Goal: Task Accomplishment & Management: Manage account settings

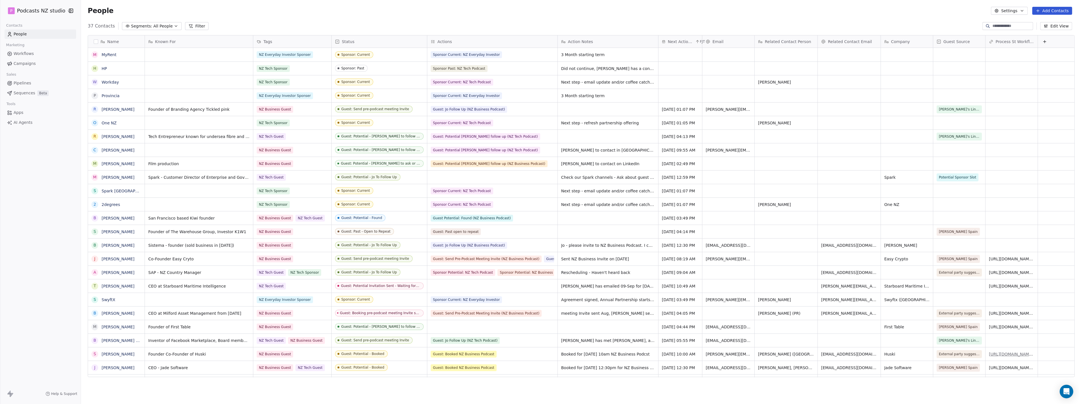
scroll to position [350, 996]
click at [1065, 389] on icon "Open Intercom Messenger" at bounding box center [1066, 390] width 7 height 7
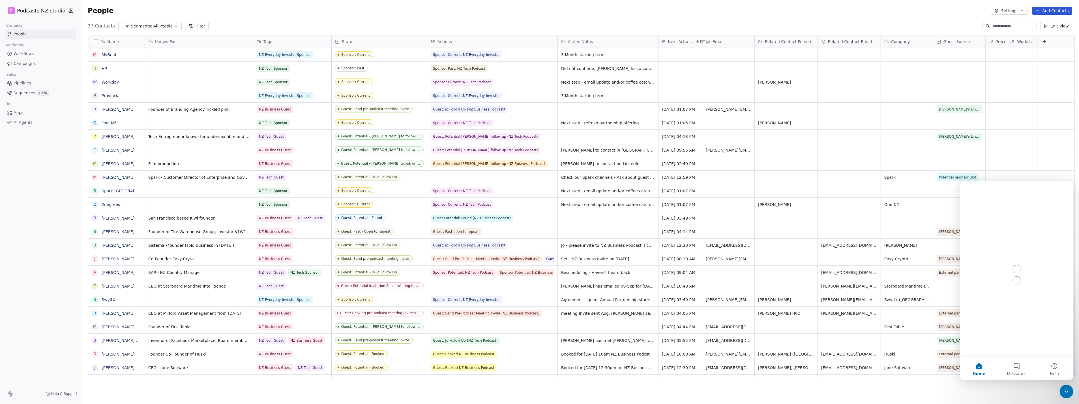
scroll to position [0, 0]
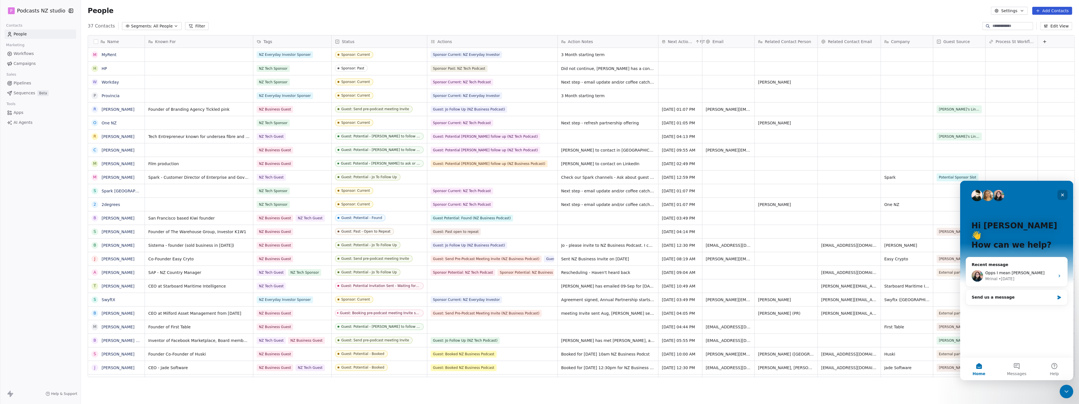
click at [1061, 192] on icon "Close" at bounding box center [1062, 194] width 5 height 5
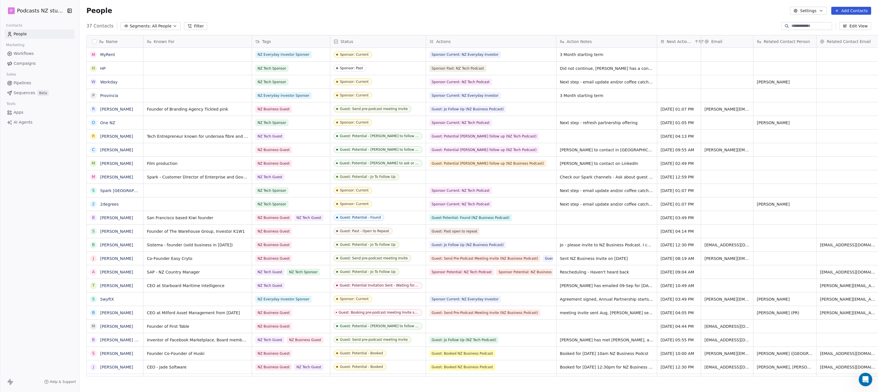
scroll to position [5, 5]
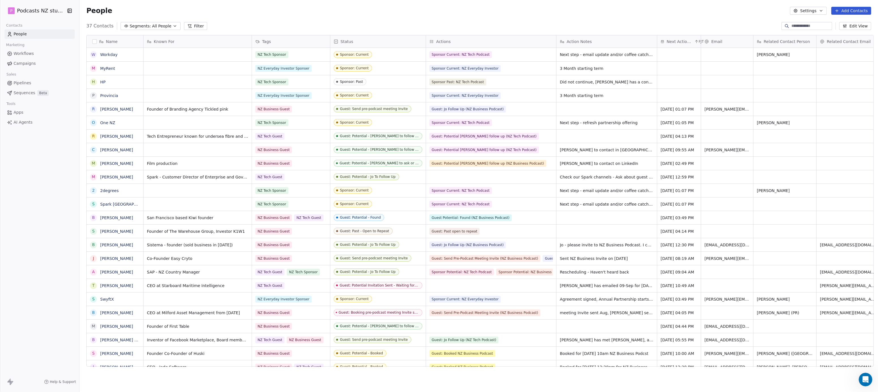
click at [343, 40] on span "Status" at bounding box center [346, 42] width 13 height 6
click at [446, 38] on html "P Podcasts NZ studio Contacts People Marketing Workflows Campaigns Sales Pipeli…" at bounding box center [439, 196] width 878 height 392
click at [447, 42] on span "Actions" at bounding box center [443, 42] width 14 height 6
click at [447, 42] on html "P Podcasts NZ studio Contacts People Marketing Workflows Campaigns Sales Pipeli…" at bounding box center [439, 196] width 878 height 392
click at [446, 53] on span "Edit property" at bounding box center [447, 54] width 26 height 6
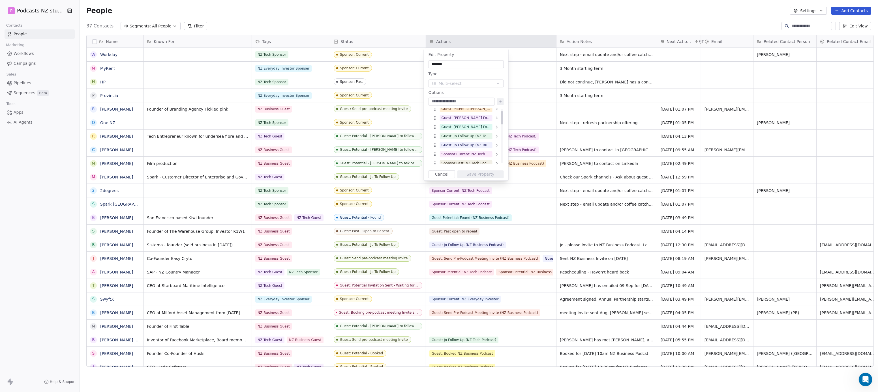
scroll to position [0, 0]
click at [378, 38] on html "P Podcasts NZ studio Contacts People Marketing Workflows Campaigns Sales Pipeli…" at bounding box center [439, 196] width 878 height 392
click at [368, 43] on html "P Podcasts NZ studio Contacts People Marketing Workflows Campaigns Sales Pipeli…" at bounding box center [439, 196] width 878 height 392
click at [446, 173] on button "Cancel" at bounding box center [442, 174] width 27 height 8
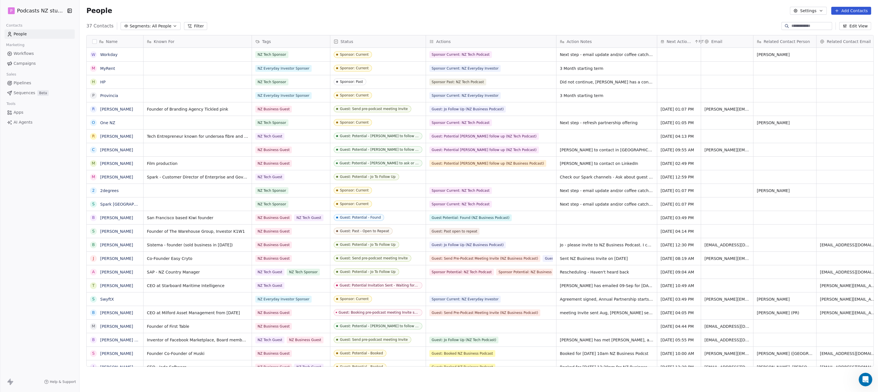
click at [361, 46] on div "Status" at bounding box center [377, 41] width 95 height 12
click at [417, 54] on html "P Podcasts NZ studio Contacts People Marketing Workflows Campaigns Sales Pipeli…" at bounding box center [439, 196] width 878 height 392
click at [382, 57] on span "Sponsor: Current" at bounding box center [373, 54] width 78 height 7
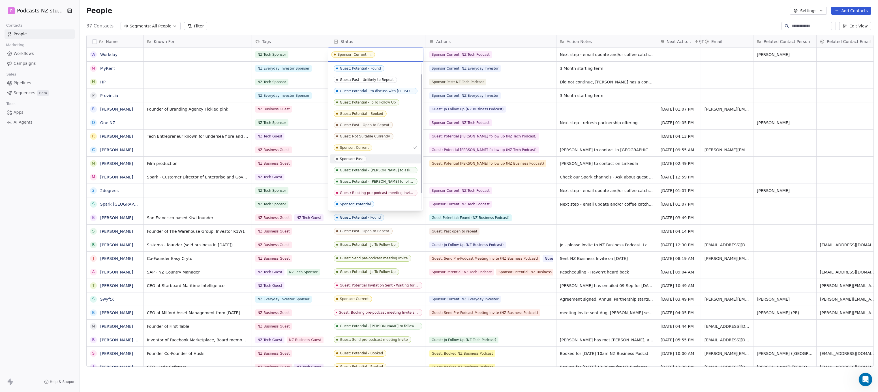
scroll to position [34, 0]
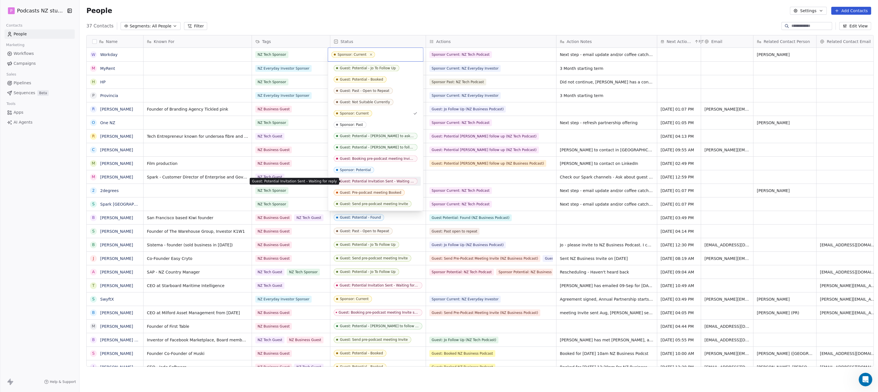
click at [375, 183] on span "Guest: Potential Invitation Sent - Waiting for reply" at bounding box center [376, 181] width 84 height 6
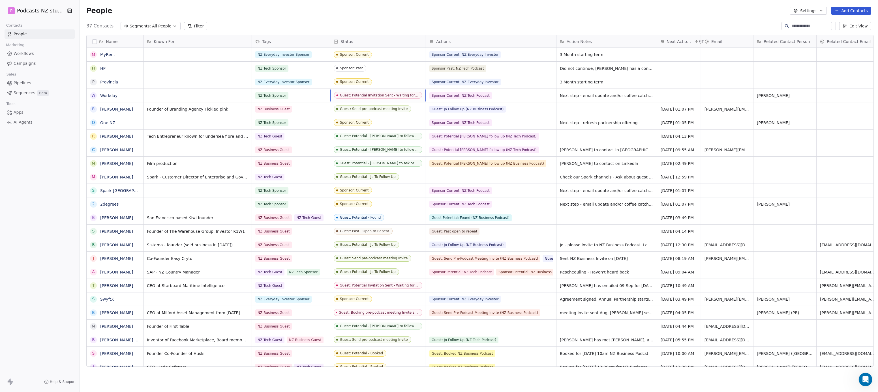
click at [395, 95] on div "Guest: Potential Invitation Sent - Waiting for reply" at bounding box center [379, 95] width 79 height 4
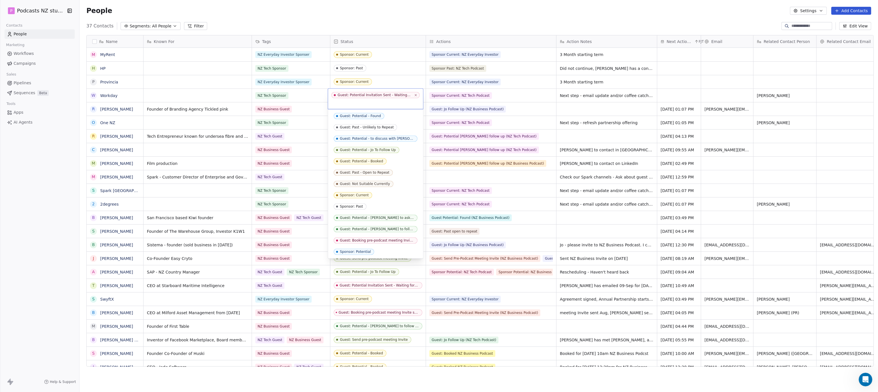
scroll to position [12, 0]
click at [395, 95] on div "Guest: Potential Invitation Sent - Waiting for reply" at bounding box center [375, 95] width 74 height 4
click at [365, 181] on span "Sponsor: Current" at bounding box center [353, 184] width 38 height 6
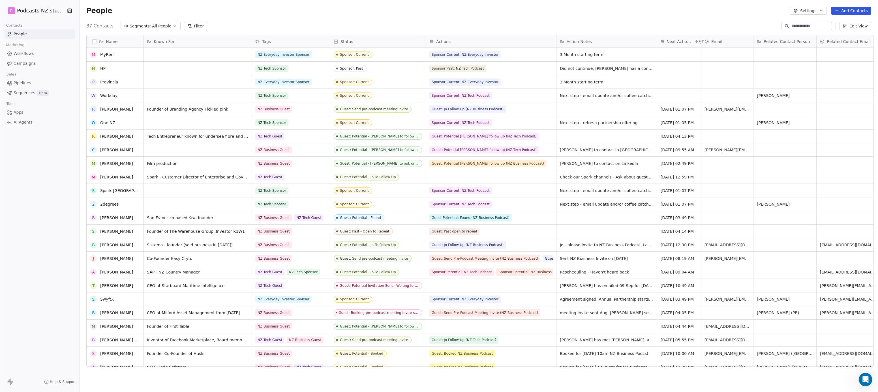
scroll to position [0, 0]
click at [160, 27] on span "All People" at bounding box center [161, 26] width 19 height 6
click at [161, 85] on span "Sponsors: All Sponsors" at bounding box center [144, 86] width 45 height 6
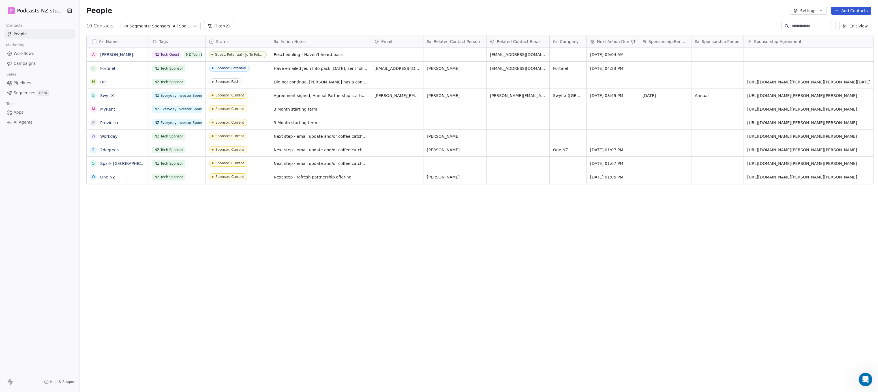
scroll to position [340, 796]
click at [193, 26] on icon "button" at bounding box center [195, 26] width 5 height 5
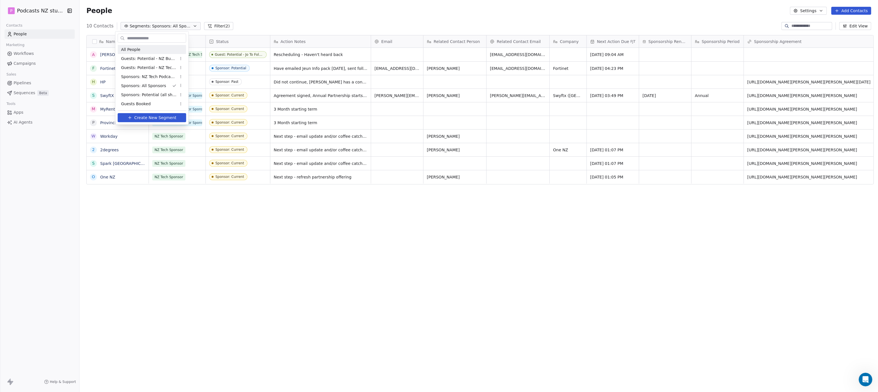
click at [166, 51] on div "All People" at bounding box center [152, 49] width 68 height 9
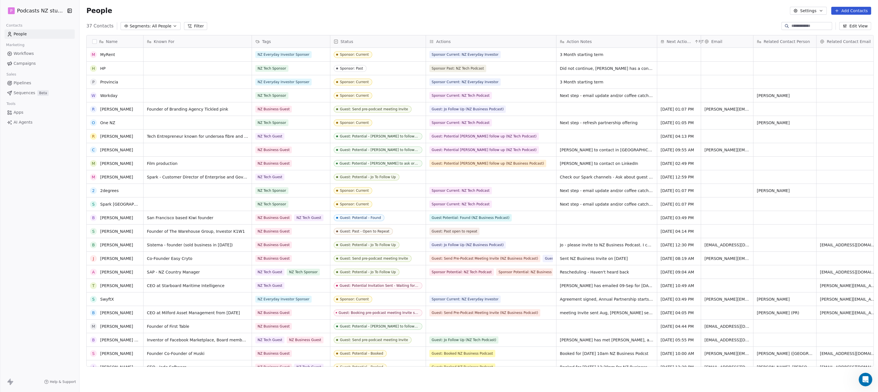
scroll to position [82, 0]
click at [163, 25] on span "All People" at bounding box center [161, 26] width 19 height 6
click at [149, 85] on span "Sponsors: All Sponsors" at bounding box center [144, 86] width 45 height 6
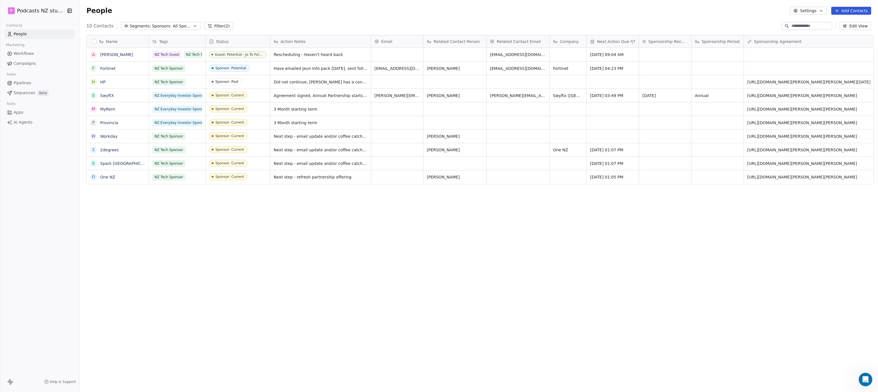
click at [177, 40] on div "Tags" at bounding box center [176, 42] width 49 height 6
click at [177, 41] on html "P Podcasts NZ studio Contacts People Marketing Workflows Campaigns Sales Pipeli…" at bounding box center [439, 196] width 878 height 392
click at [846, 25] on icon "button" at bounding box center [845, 26] width 5 height 5
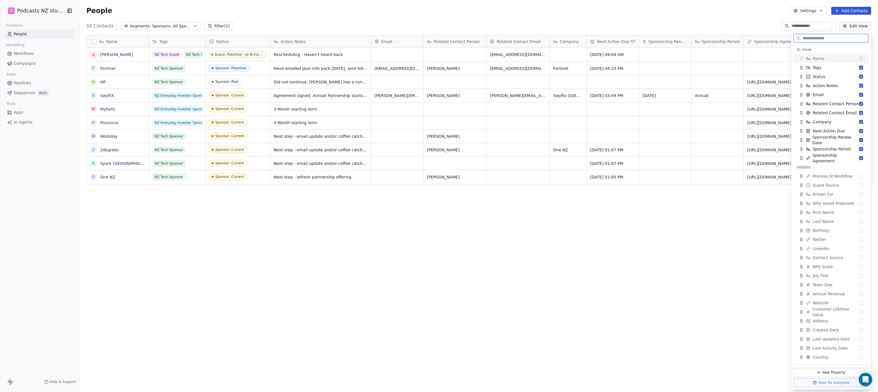
click at [846, 25] on icon "button" at bounding box center [845, 26] width 5 height 5
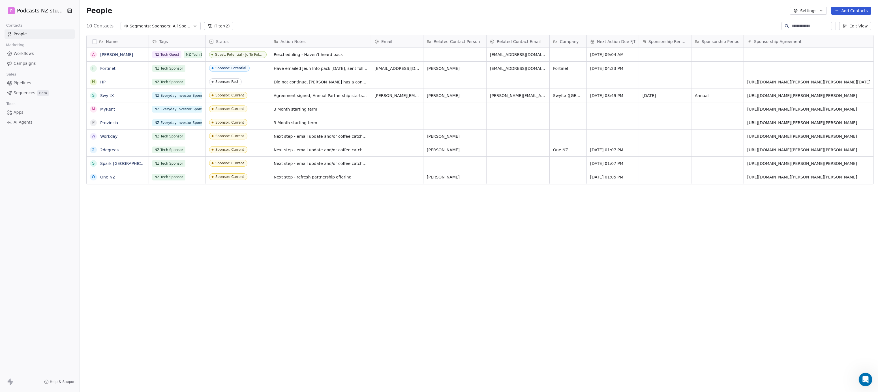
click at [820, 9] on icon "button" at bounding box center [821, 10] width 5 height 5
click at [816, 32] on div "Tags" at bounding box center [806, 31] width 22 height 9
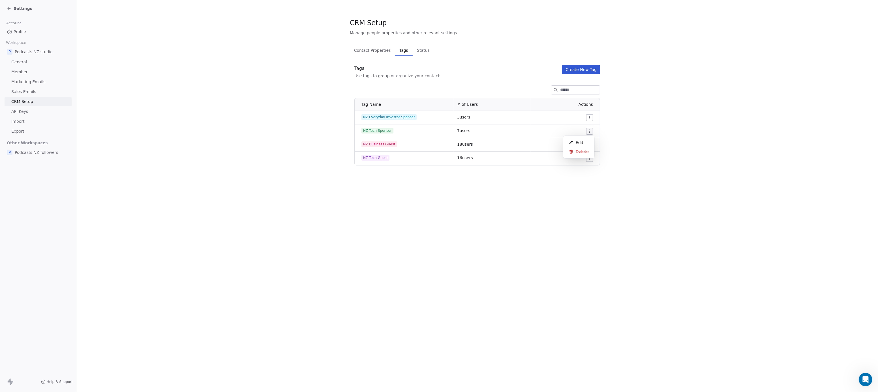
click at [590, 129] on html "Settings Account Profile Workspace P Podcasts NZ studio General Member Marketin…" at bounding box center [439, 196] width 878 height 392
click at [583, 141] on div "Edit" at bounding box center [579, 142] width 27 height 9
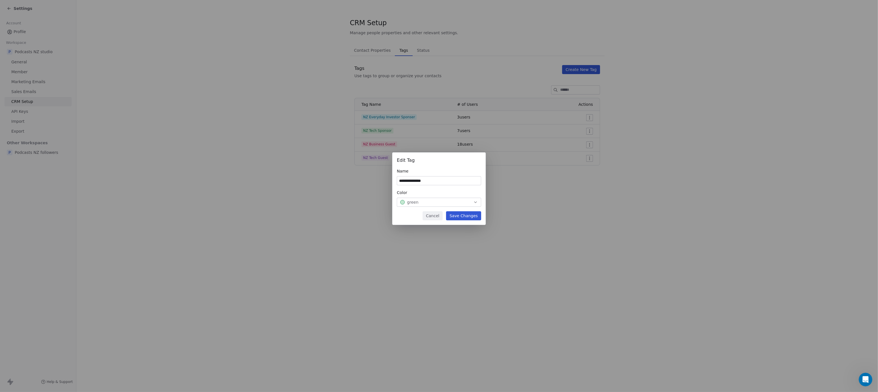
click at [476, 202] on icon "button" at bounding box center [475, 202] width 5 height 5
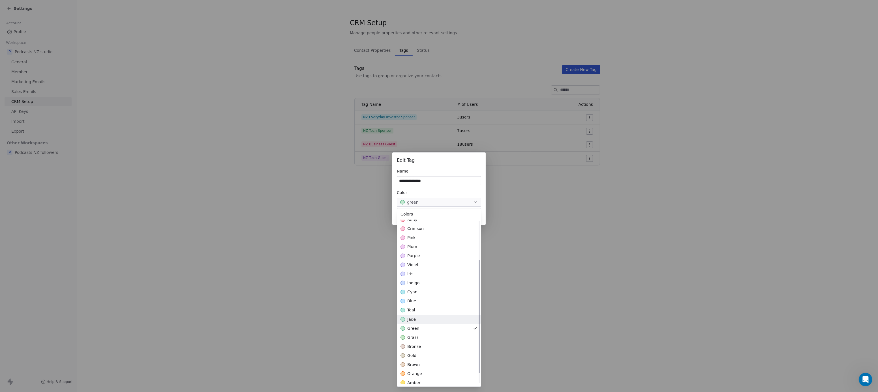
scroll to position [71, 0]
click at [423, 261] on div "blue" at bounding box center [439, 262] width 84 height 9
click at [566, 239] on div "**********" at bounding box center [439, 196] width 878 height 105
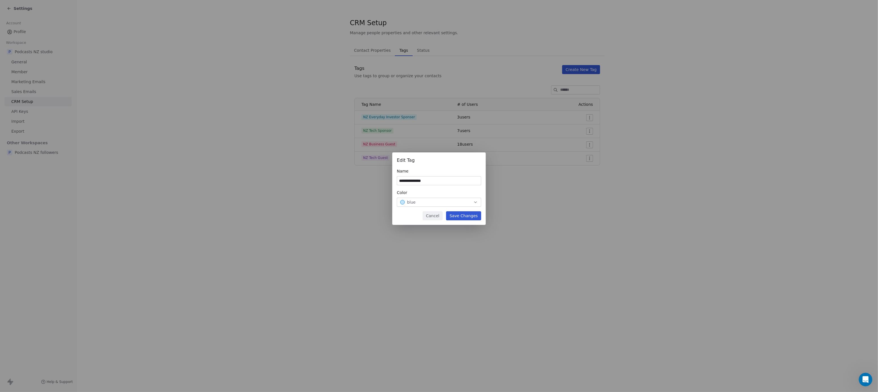
click at [476, 219] on button "Save Changes" at bounding box center [463, 215] width 35 height 9
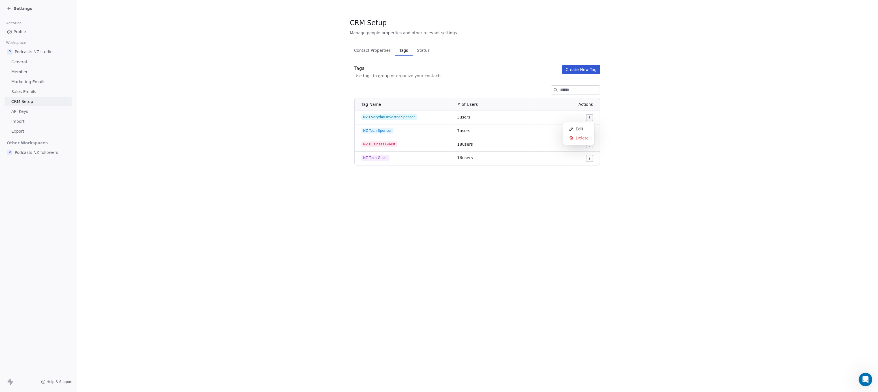
click at [590, 116] on html "Settings Account Profile Workspace P Podcasts NZ studio General Member Marketin…" at bounding box center [439, 196] width 878 height 392
click at [581, 126] on span "Edit" at bounding box center [580, 129] width 8 height 6
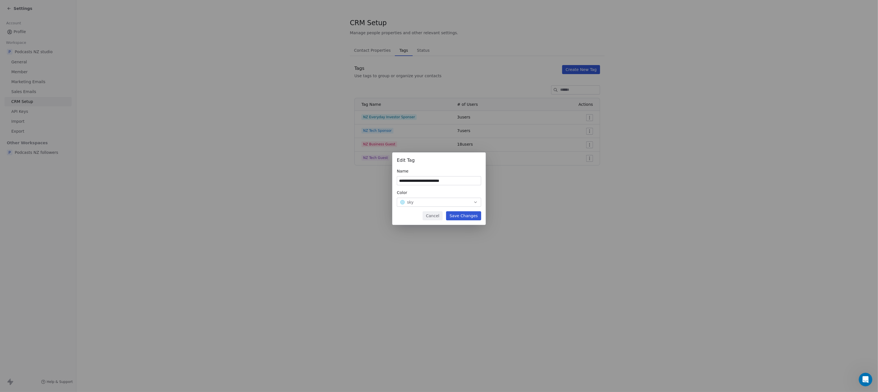
click at [425, 202] on div "sky" at bounding box center [439, 203] width 78 height 6
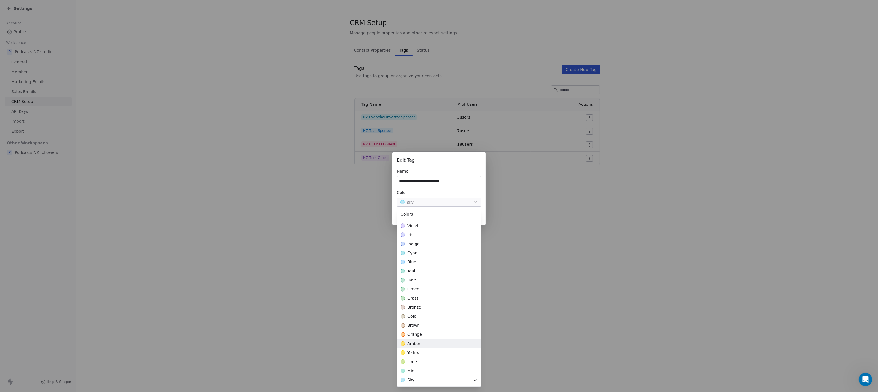
click at [539, 256] on div "**********" at bounding box center [439, 196] width 878 height 392
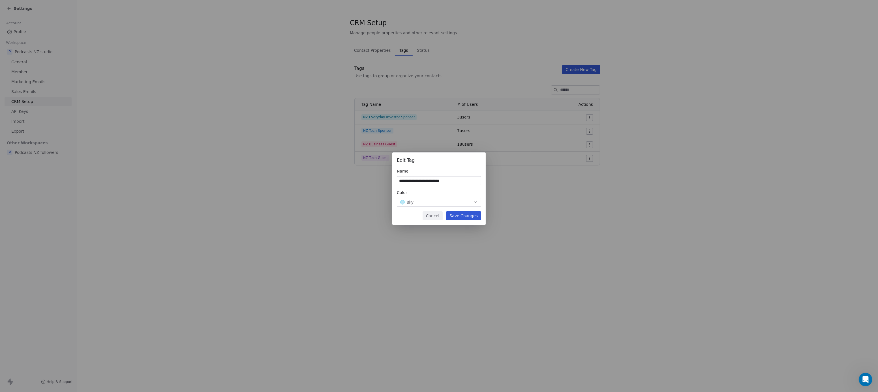
click at [435, 216] on button "Cancel" at bounding box center [433, 215] width 20 height 9
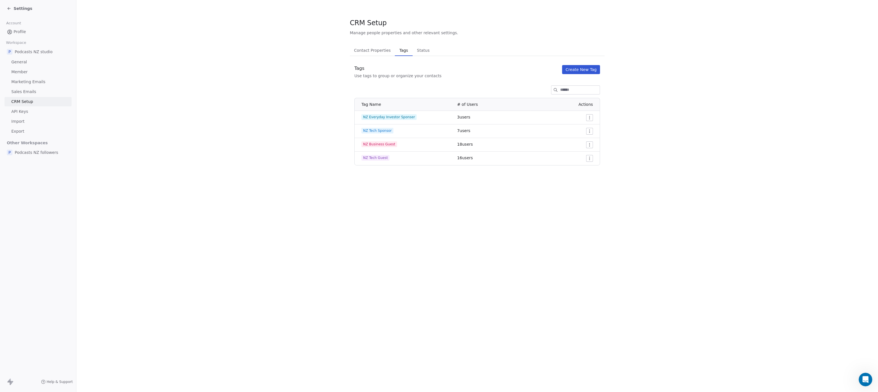
click at [26, 9] on span "Settings" at bounding box center [23, 9] width 19 height 6
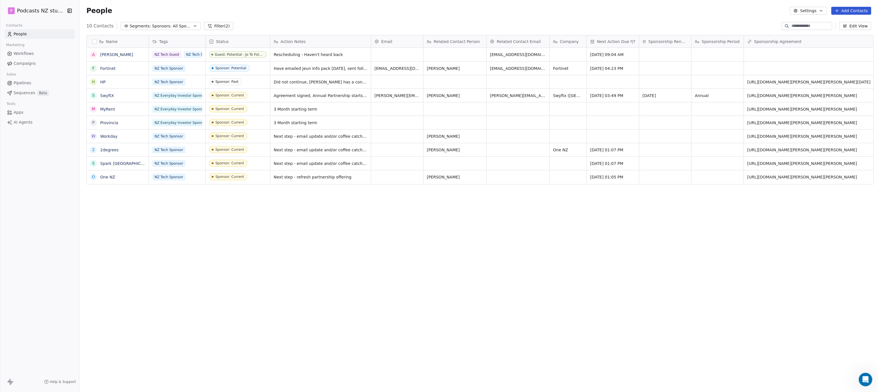
scroll to position [340, 796]
click at [804, 9] on button "Settings" at bounding box center [808, 11] width 37 height 8
click at [807, 34] on span "Tags" at bounding box center [810, 32] width 9 height 6
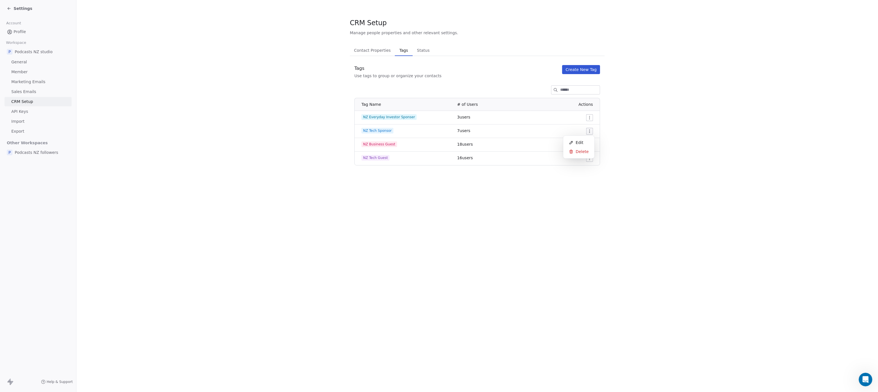
click at [588, 130] on html "Settings Account Profile Workspace P Podcasts NZ studio General Member Marketin…" at bounding box center [439, 196] width 878 height 392
click at [586, 142] on div "Edit" at bounding box center [579, 142] width 27 height 9
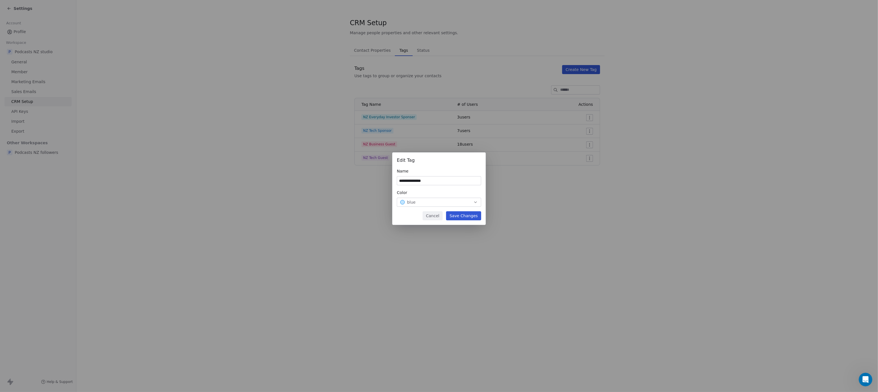
click at [432, 200] on div "blue" at bounding box center [439, 203] width 78 height 6
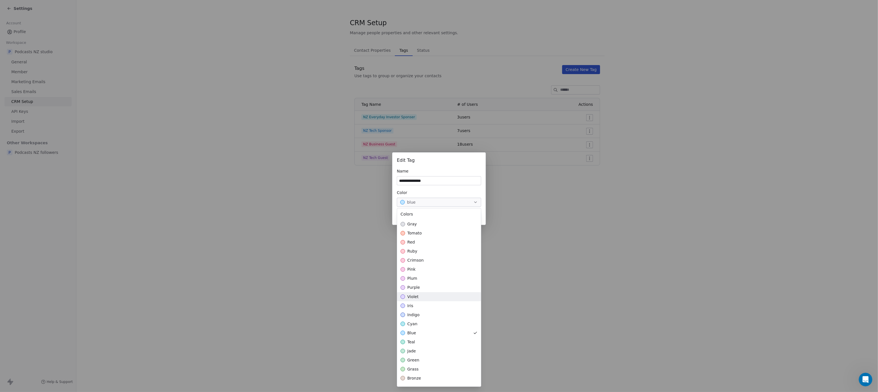
click at [434, 294] on div "violet" at bounding box center [439, 296] width 84 height 9
drag, startPoint x: 582, startPoint y: 264, endPoint x: 580, endPoint y: 261, distance: 3.7
click at [582, 264] on div "**********" at bounding box center [439, 196] width 878 height 392
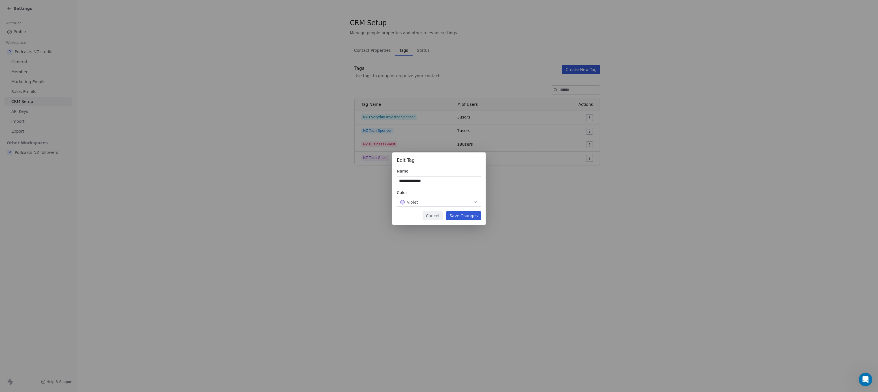
click at [481, 214] on button "Save Changes" at bounding box center [463, 215] width 35 height 9
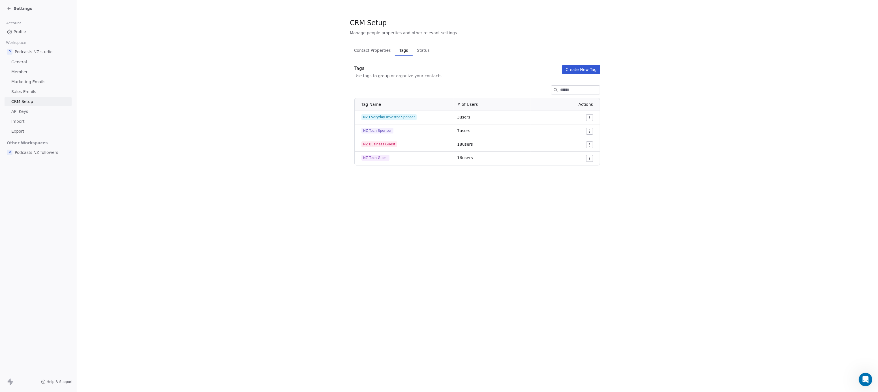
click at [19, 6] on span "Settings" at bounding box center [23, 9] width 19 height 6
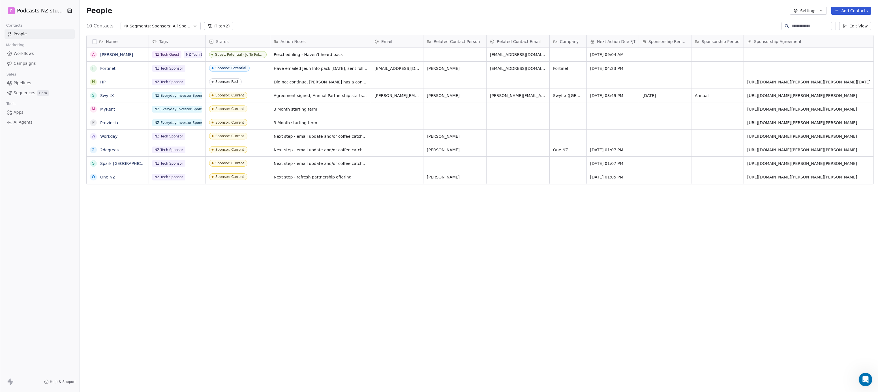
scroll to position [340, 796]
click at [819, 14] on button "Settings" at bounding box center [808, 11] width 37 height 8
click at [815, 32] on div "Tags" at bounding box center [806, 31] width 22 height 9
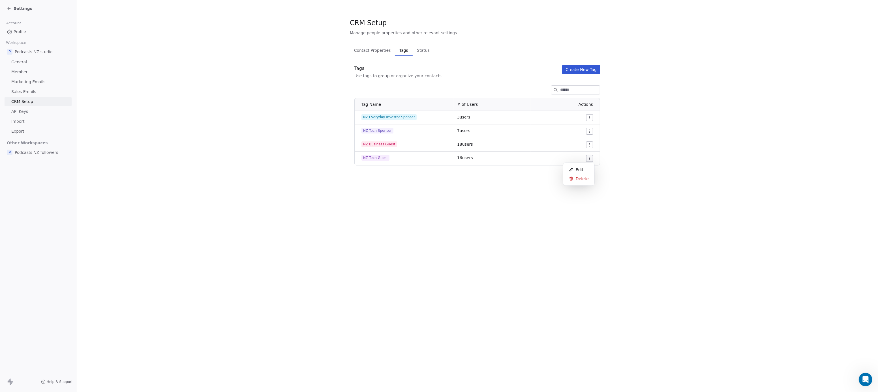
click at [592, 158] on html "Settings Account Profile Workspace P Podcasts NZ studio General Member Marketin…" at bounding box center [439, 196] width 878 height 392
click at [587, 169] on div "Edit" at bounding box center [579, 169] width 27 height 9
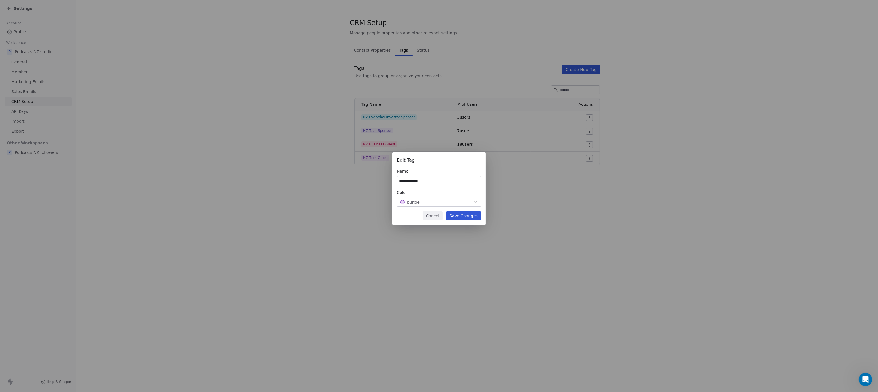
click at [476, 199] on button "purple" at bounding box center [439, 202] width 84 height 9
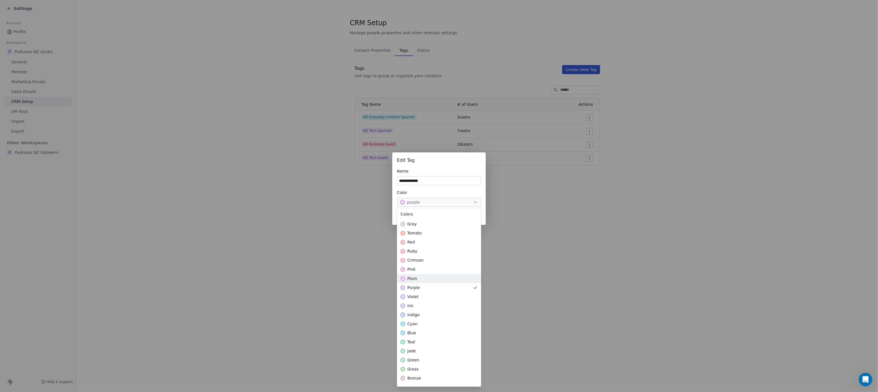
click at [460, 279] on div "plum" at bounding box center [439, 278] width 84 height 9
click at [510, 275] on div "**********" at bounding box center [439, 196] width 878 height 392
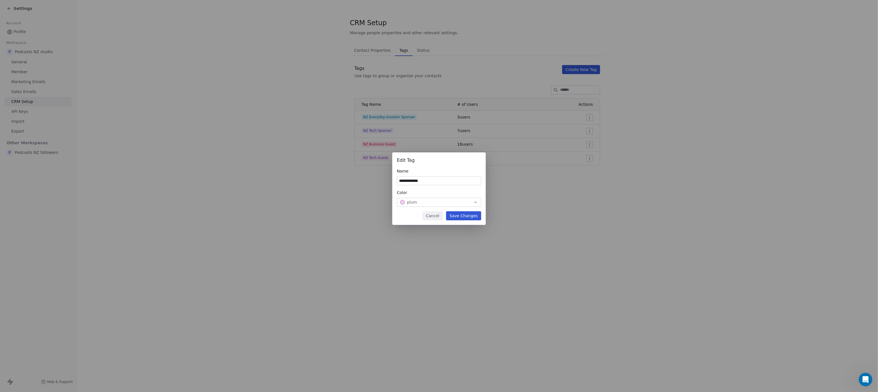
click at [481, 214] on button "Save Changes" at bounding box center [463, 215] width 35 height 9
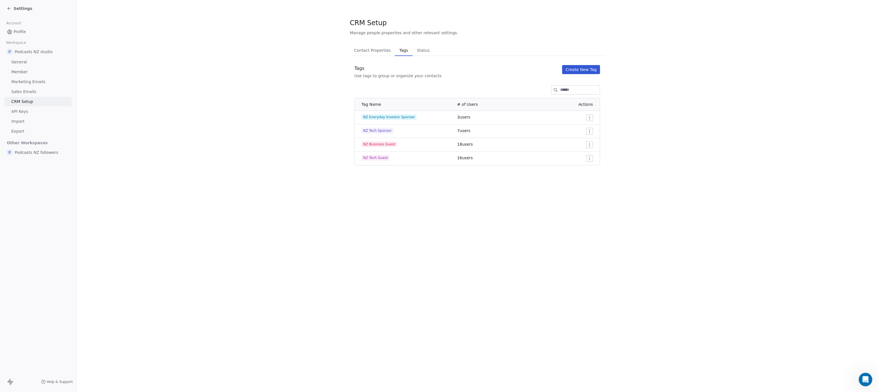
click at [590, 129] on html "Settings Account Profile Workspace P Podcasts NZ studio General Member Marketin…" at bounding box center [439, 196] width 878 height 392
click at [583, 139] on div "Edit" at bounding box center [579, 142] width 27 height 9
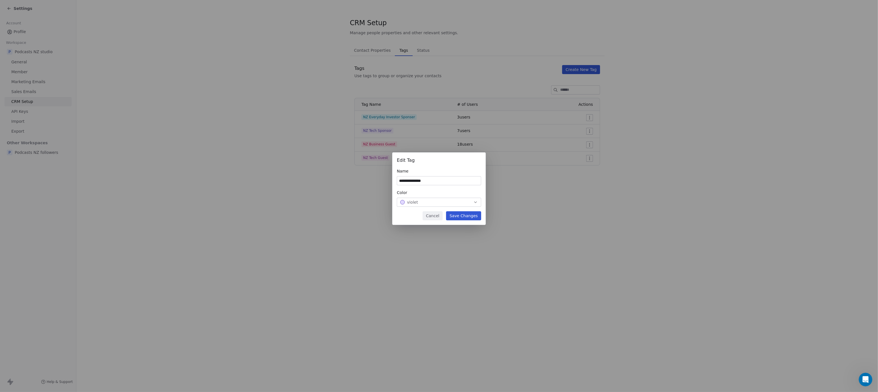
click at [455, 199] on button "violet" at bounding box center [439, 202] width 84 height 9
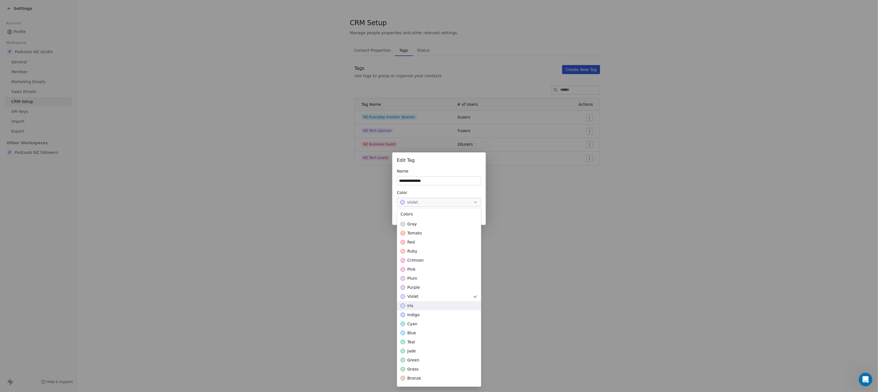
click at [440, 303] on div "gray tomato red ruby crimson pink plum purple violet iris indigo cyan blue teal…" at bounding box center [439, 337] width 84 height 235
click at [440, 303] on div "iris" at bounding box center [439, 305] width 84 height 9
click at [439, 312] on div "indigo" at bounding box center [439, 314] width 84 height 9
click at [571, 267] on div "**********" at bounding box center [439, 196] width 878 height 392
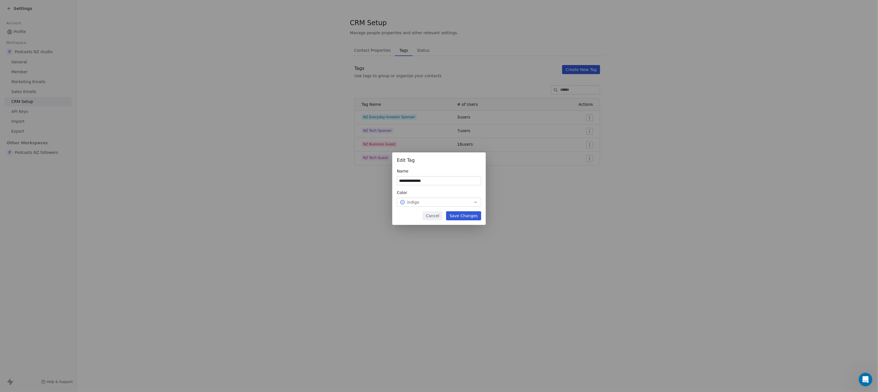
click at [474, 217] on button "Save Changes" at bounding box center [463, 215] width 35 height 9
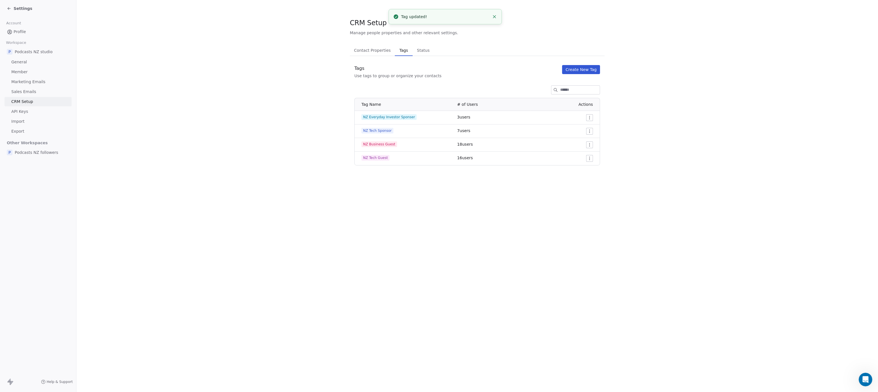
click at [589, 129] on html "Settings Account Profile Workspace P Podcasts NZ studio General Member Marketin…" at bounding box center [439, 196] width 878 height 392
click at [476, 208] on html "Settings Account Profile Workspace P Podcasts NZ studio General Member Marketin…" at bounding box center [439, 196] width 878 height 392
click at [19, 11] on span "Settings" at bounding box center [23, 9] width 19 height 6
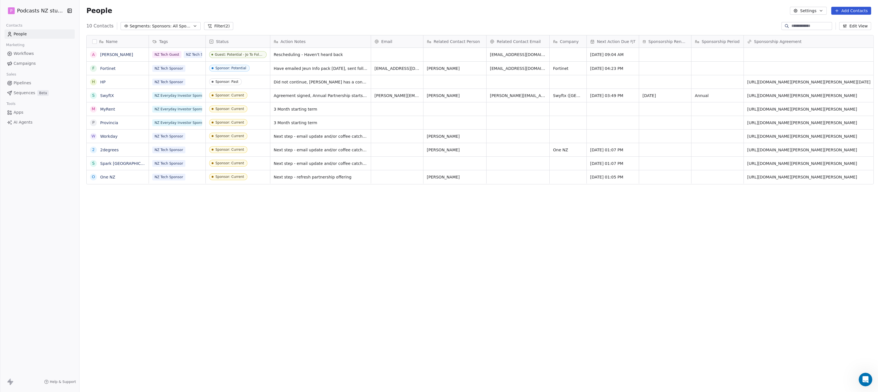
scroll to position [340, 796]
click at [173, 25] on span "Sponsors: All Sponsors" at bounding box center [172, 26] width 40 height 6
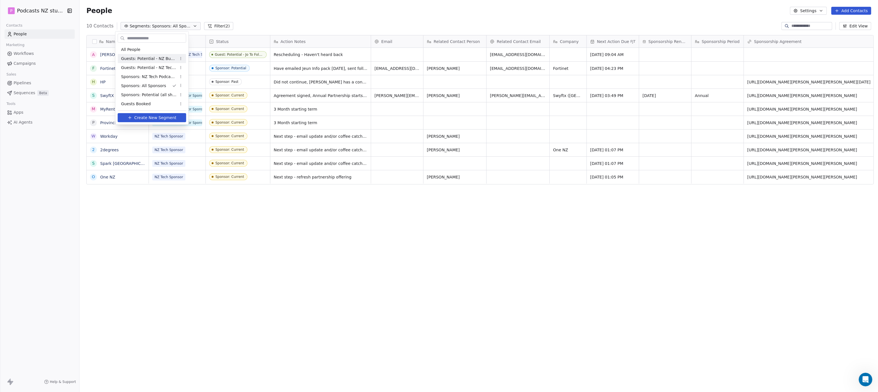
click at [166, 58] on span "Guests: Potential - NZ Business Podcast" at bounding box center [148, 59] width 55 height 6
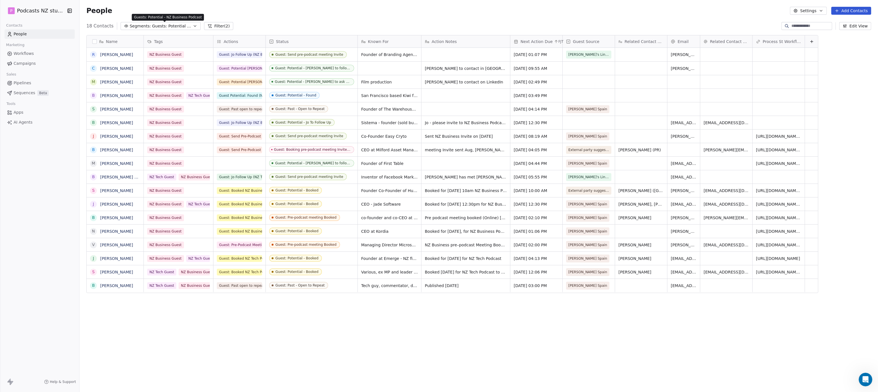
click at [121, 22] on button "Segments: Guests: Potential - NZ Business Podcast" at bounding box center [161, 26] width 80 height 8
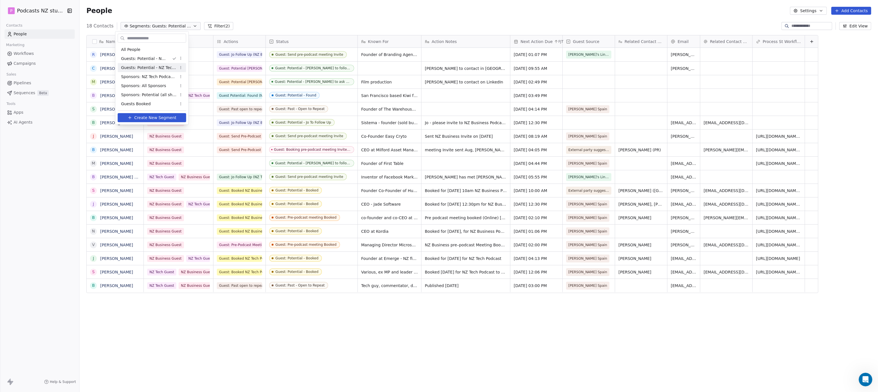
click at [193, 314] on html "P Podcasts NZ studio Contacts People Marketing Workflows Campaigns Sales Pipeli…" at bounding box center [439, 196] width 878 height 392
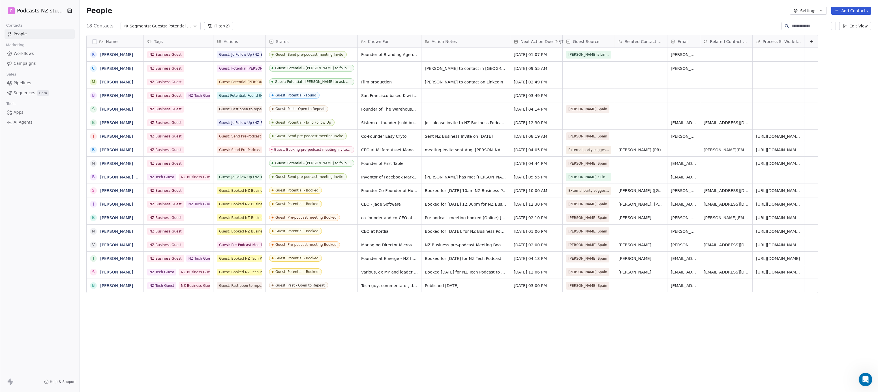
click at [186, 28] on button "Segments: Guests: Potential - NZ Business Podcast" at bounding box center [161, 26] width 80 height 8
click at [166, 47] on div "All People" at bounding box center [152, 49] width 68 height 9
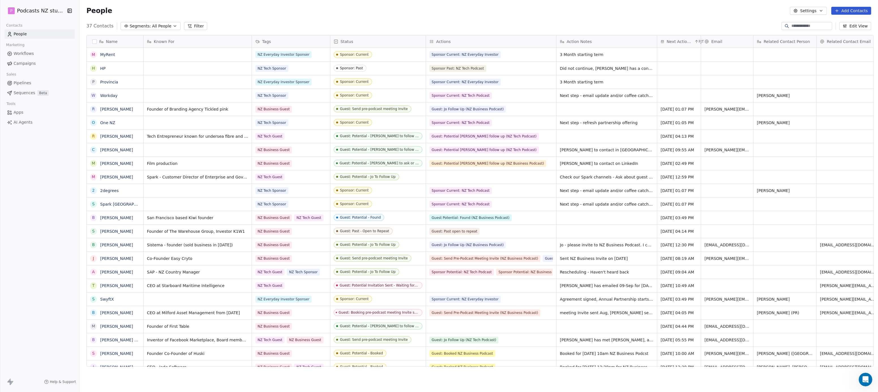
scroll to position [0, 0]
click at [173, 26] on icon "button" at bounding box center [175, 26] width 5 height 5
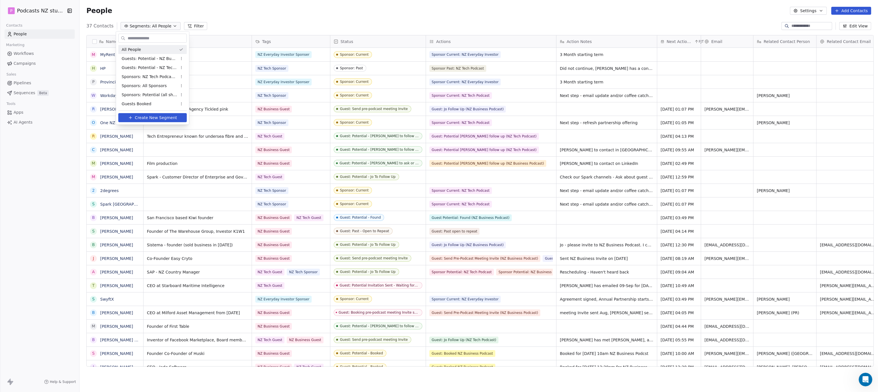
drag, startPoint x: 279, startPoint y: 16, endPoint x: 530, endPoint y: 3, distance: 251.4
click at [279, 16] on html "P Podcasts NZ studio Contacts People Marketing Workflows Campaigns Sales Pipeli…" at bounding box center [439, 196] width 878 height 392
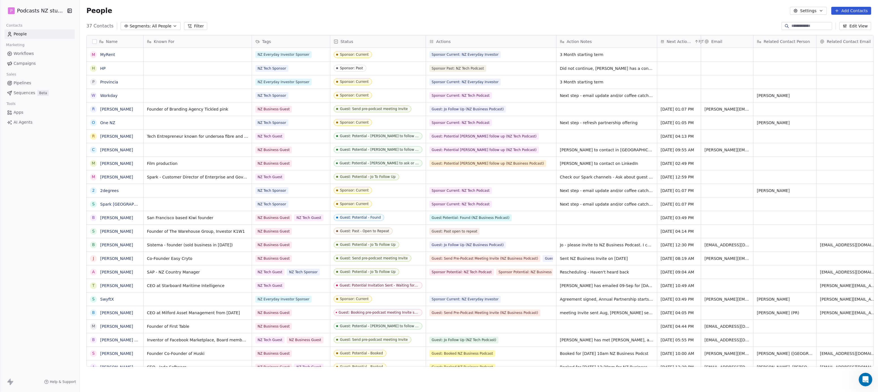
click at [825, 8] on button "Settings" at bounding box center [808, 11] width 37 height 8
click at [818, 35] on div "Tags" at bounding box center [820, 31] width 50 height 9
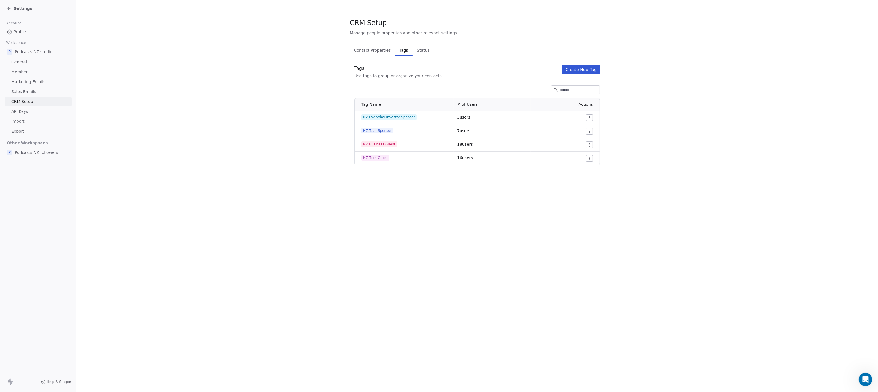
click at [590, 144] on html "Settings Account Profile Workspace P Podcasts NZ studio General Member Marketin…" at bounding box center [439, 196] width 878 height 392
click at [588, 155] on div "Edit" at bounding box center [579, 156] width 27 height 9
click at [590, 157] on html "Settings Account Profile Workspace P Podcasts NZ studio General Member Marketin…" at bounding box center [439, 196] width 878 height 392
click at [585, 168] on div "Edit" at bounding box center [579, 169] width 27 height 9
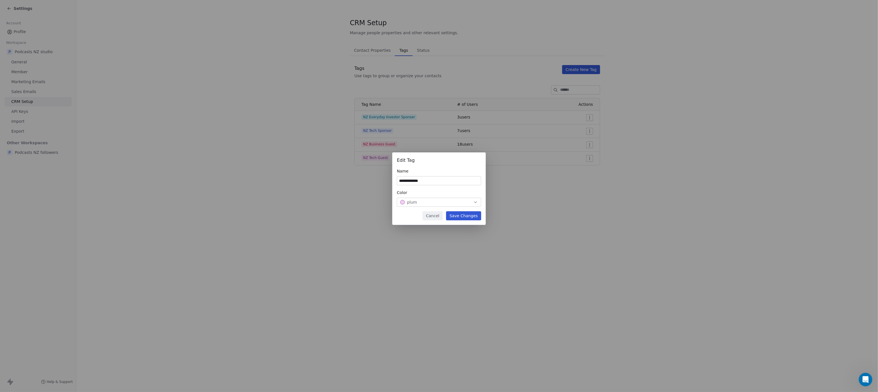
click at [472, 197] on div "Color plum" at bounding box center [439, 198] width 84 height 17
click at [474, 204] on icon "button" at bounding box center [475, 202] width 5 height 5
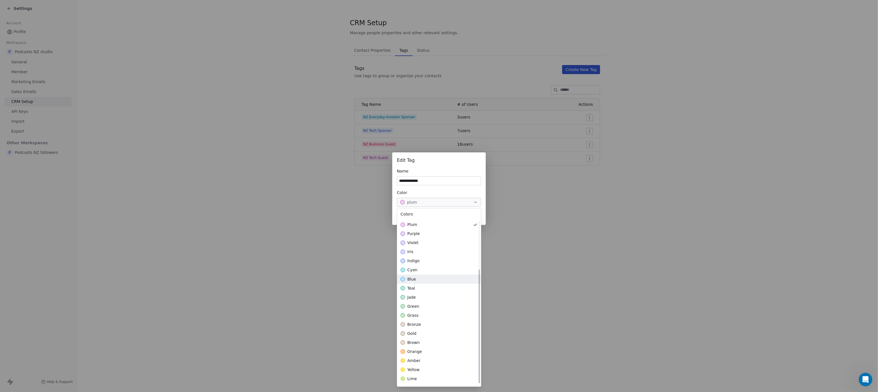
scroll to position [71, 0]
click at [428, 337] on div "orange" at bounding box center [439, 334] width 84 height 9
click at [534, 296] on div "**********" at bounding box center [439, 196] width 878 height 392
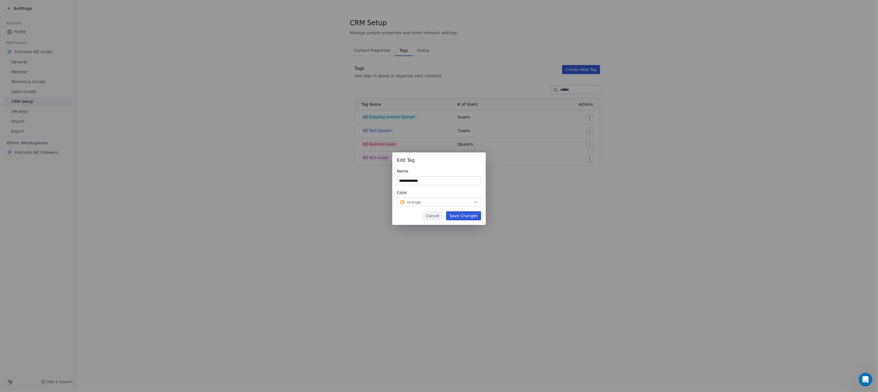
click at [469, 218] on button "Save Changes" at bounding box center [463, 215] width 35 height 9
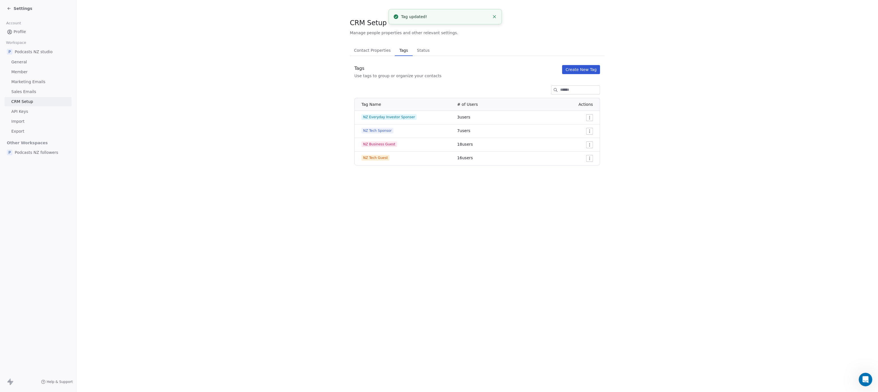
click at [591, 159] on html "Settings Account Profile Workspace P Podcasts NZ studio General Member Marketin…" at bounding box center [439, 196] width 878 height 392
click at [589, 168] on div "Edit" at bounding box center [579, 169] width 27 height 9
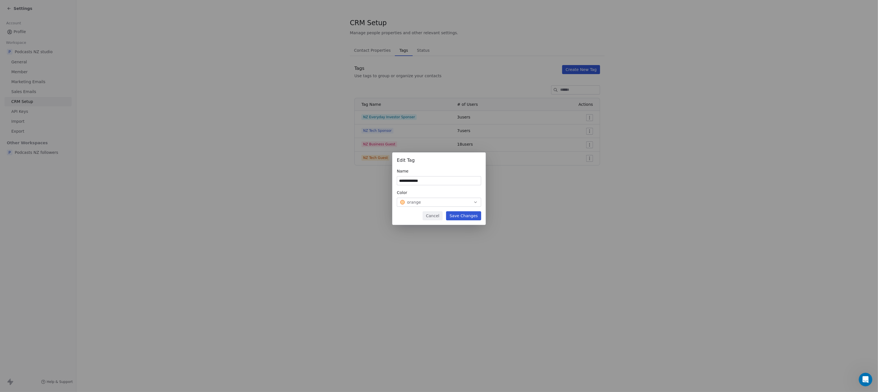
click at [476, 202] on icon "button" at bounding box center [475, 202] width 5 height 5
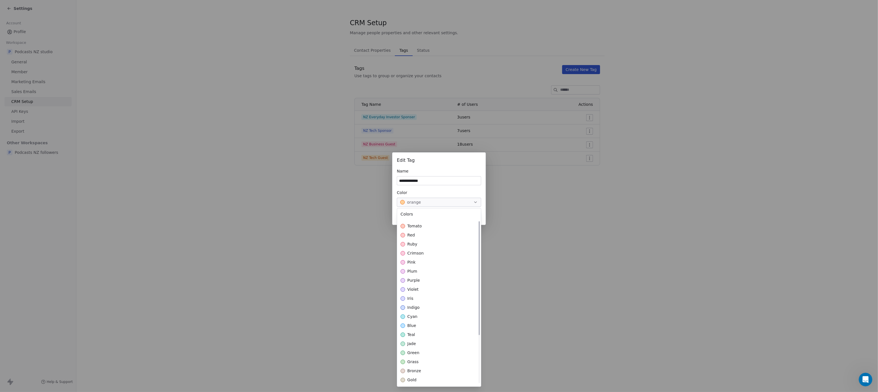
scroll to position [0, 0]
click at [434, 234] on div "tomato" at bounding box center [439, 233] width 84 height 9
click at [545, 224] on div "**********" at bounding box center [439, 196] width 878 height 105
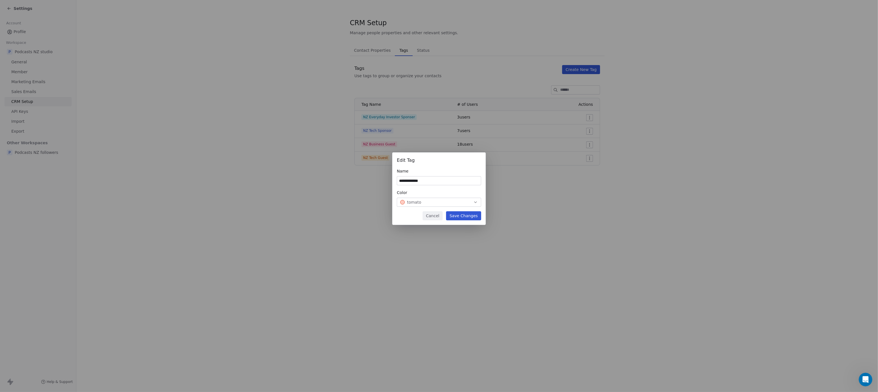
click at [466, 213] on button "Save Changes" at bounding box center [463, 215] width 35 height 9
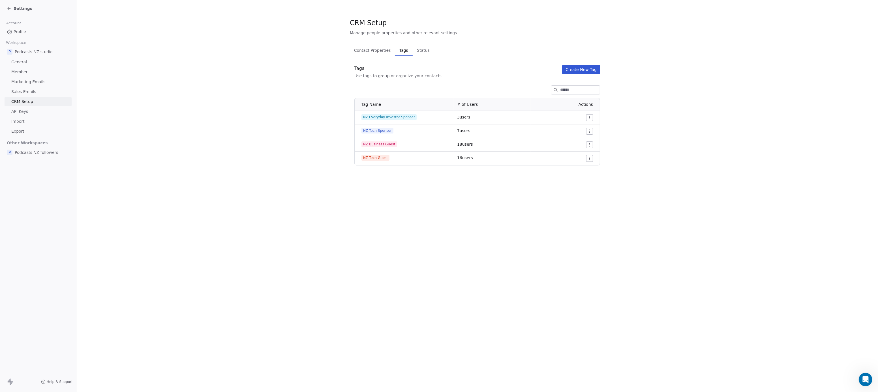
click at [26, 5] on div "Settings" at bounding box center [39, 9] width 65 height 8
click at [24, 6] on span "Settings" at bounding box center [23, 9] width 19 height 6
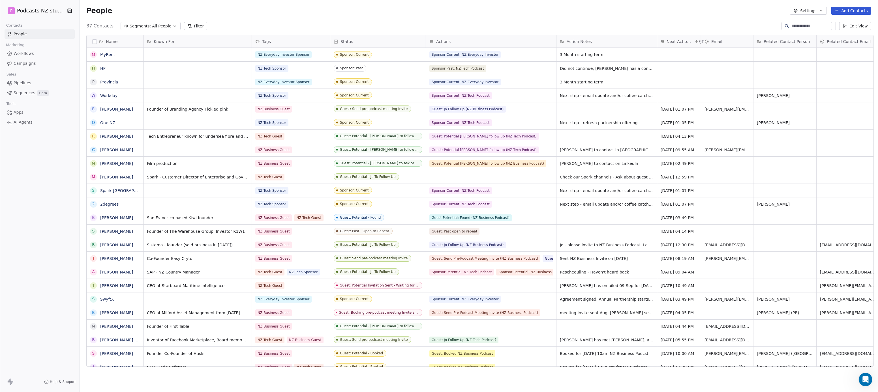
click at [819, 8] on button "Settings" at bounding box center [808, 11] width 37 height 8
click at [485, 36] on html "P Podcasts NZ studio Contacts People Marketing Workflows Campaigns Sales Pipeli…" at bounding box center [439, 196] width 878 height 392
click at [485, 39] on div "Actions" at bounding box center [490, 42] width 122 height 6
click at [459, 48] on div "Edit property" at bounding box center [444, 48] width 40 height 9
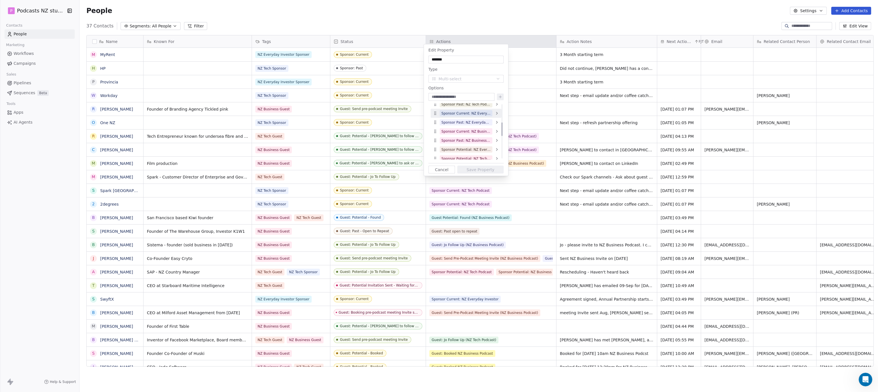
scroll to position [75, 0]
click at [496, 122] on icon at bounding box center [497, 123] width 5 height 5
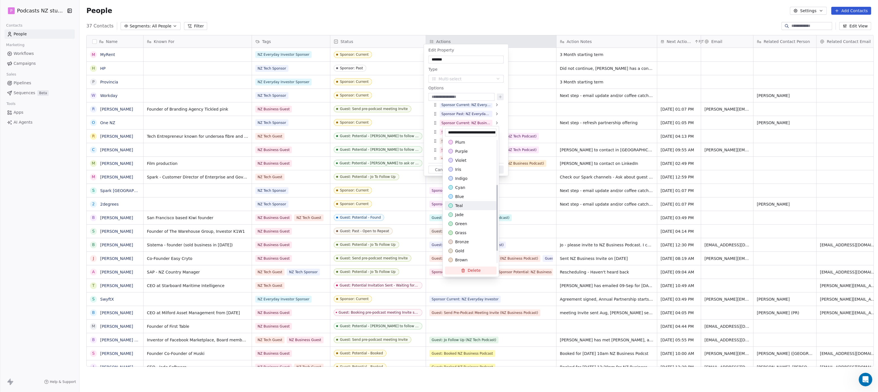
scroll to position [110, 0]
click at [473, 230] on div "yellow" at bounding box center [470, 233] width 45 height 6
click at [501, 120] on html "P Podcasts NZ studio Contacts People Marketing Workflows Campaigns Sales Pipeli…" at bounding box center [439, 196] width 878 height 392
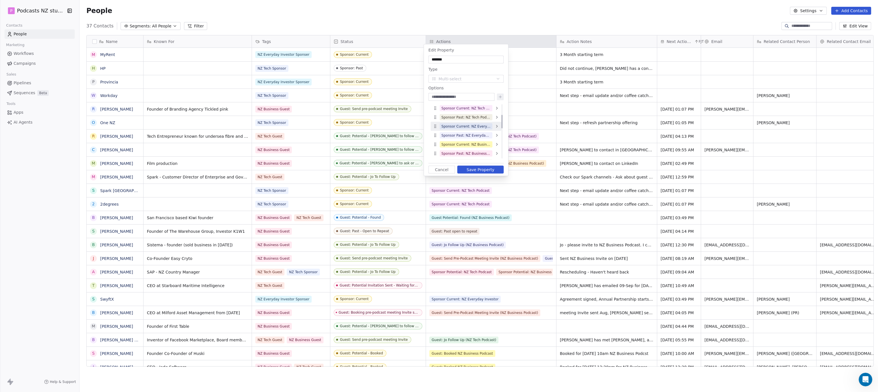
scroll to position [44, 0]
click at [495, 134] on icon at bounding box center [497, 136] width 5 height 5
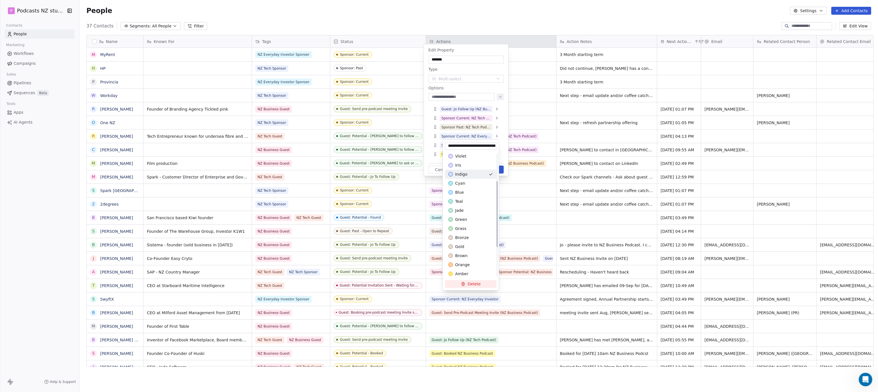
scroll to position [110, 0]
click at [474, 238] on div "amber" at bounding box center [470, 238] width 45 height 6
click at [499, 123] on html "P Podcasts NZ studio Contacts People Marketing Workflows Campaigns Sales Pipeli…" at bounding box center [439, 196] width 878 height 392
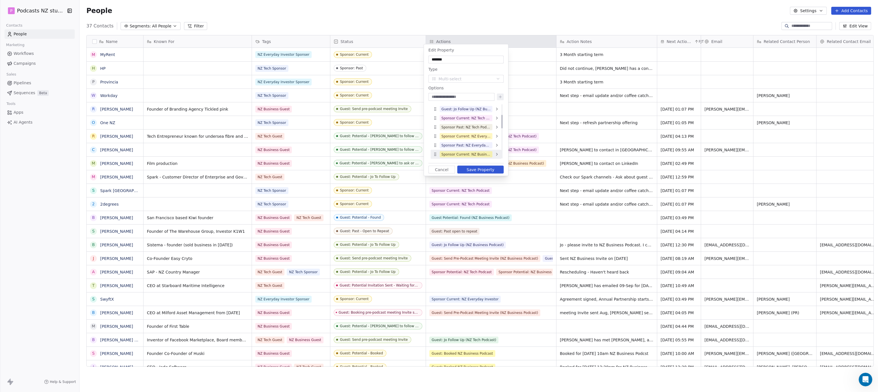
click at [498, 154] on icon at bounding box center [497, 154] width 5 height 5
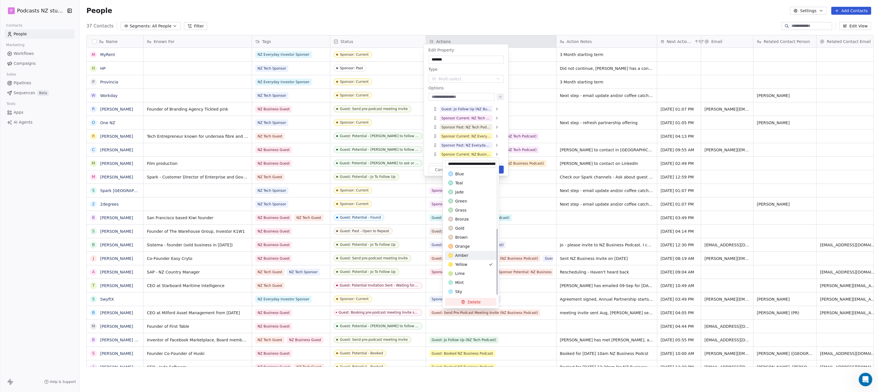
click at [482, 254] on div "amber" at bounding box center [470, 256] width 45 height 6
click at [500, 130] on html "P Podcasts NZ studio Contacts People Marketing Workflows Campaigns Sales Pipeli…" at bounding box center [439, 196] width 878 height 392
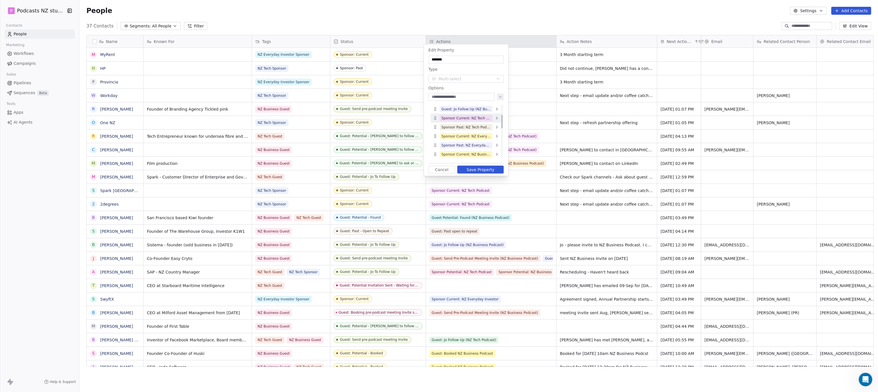
click at [495, 117] on icon at bounding box center [497, 118] width 5 height 5
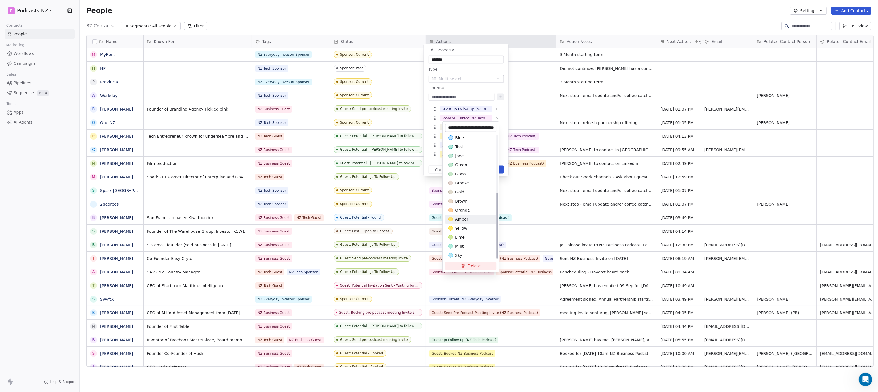
click at [474, 219] on div "amber" at bounding box center [470, 220] width 45 height 6
click at [500, 112] on html "P Podcasts NZ studio Contacts People Marketing Workflows Campaigns Sales Pipeli…" at bounding box center [439, 196] width 878 height 392
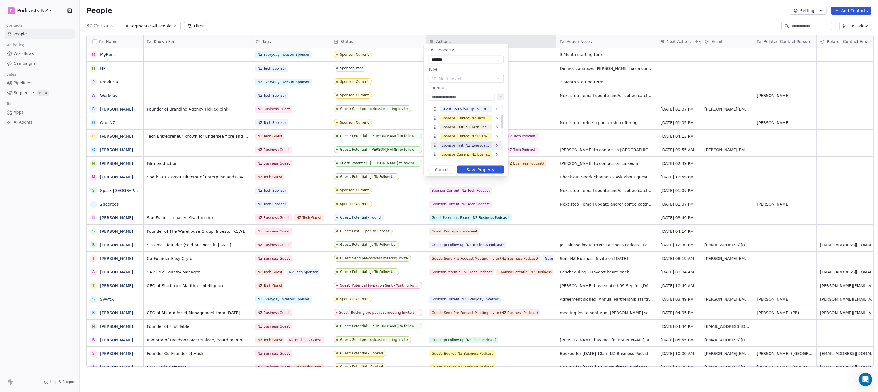
click at [497, 144] on icon at bounding box center [497, 145] width 5 height 5
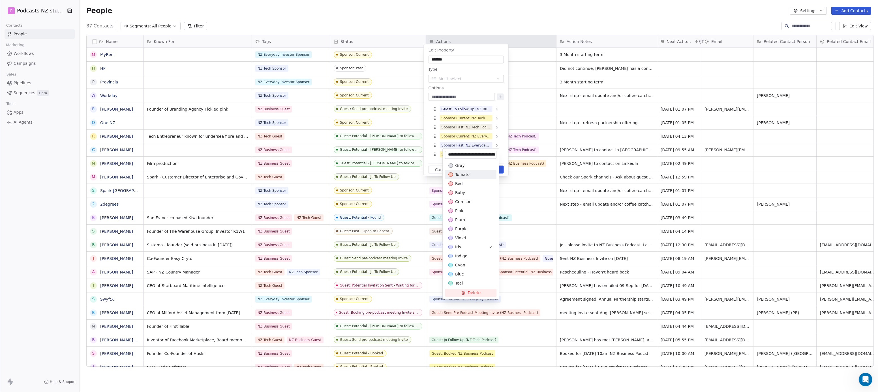
scroll to position [110, 0]
click at [476, 219] on div "gold" at bounding box center [470, 219] width 45 height 6
click at [501, 125] on html "P Podcasts NZ studio Contacts People Marketing Workflows Campaigns Sales Pipeli…" at bounding box center [439, 196] width 878 height 392
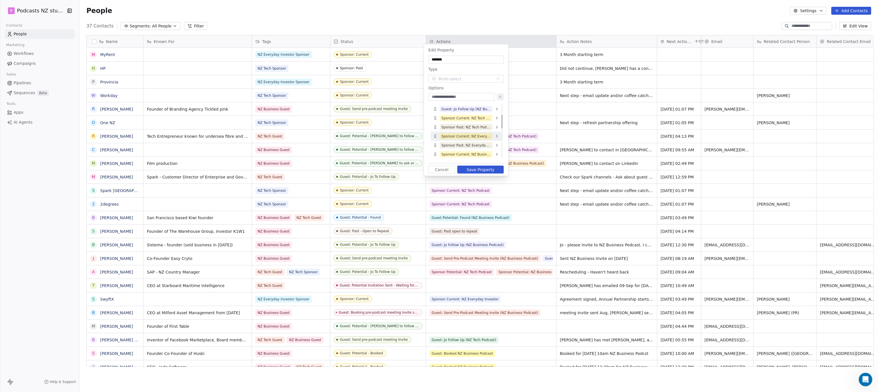
scroll to position [75, 0]
click at [496, 132] on icon at bounding box center [497, 132] width 5 height 5
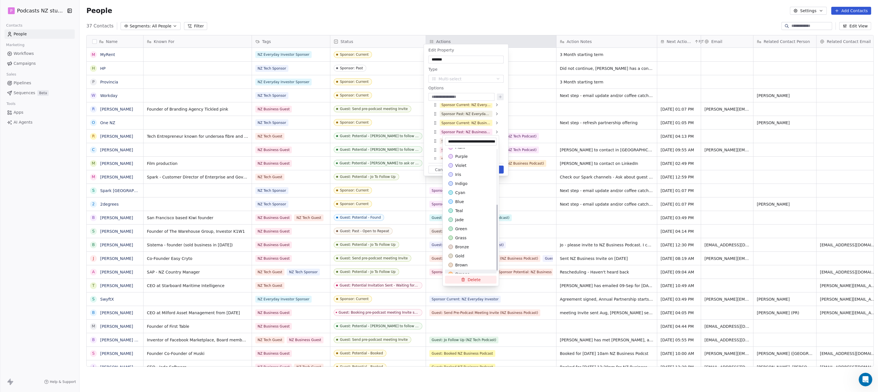
scroll to position [110, 0]
click at [471, 205] on div "gold" at bounding box center [470, 206] width 45 height 6
click at [501, 127] on html "P Podcasts NZ studio Contacts People Marketing Workflows Campaigns Sales Pipeli…" at bounding box center [439, 196] width 878 height 392
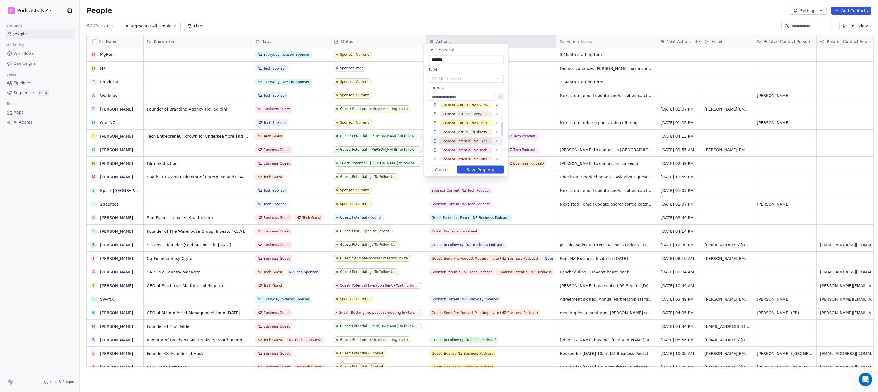
click at [499, 140] on icon at bounding box center [497, 141] width 5 height 5
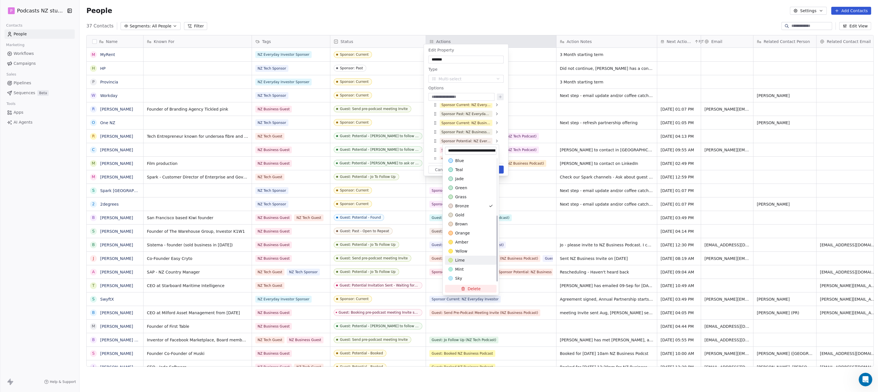
click at [468, 259] on div "lime" at bounding box center [470, 261] width 45 height 6
click at [468, 198] on div "grass" at bounding box center [470, 197] width 45 height 6
click at [504, 135] on html "P Podcasts NZ studio Contacts People Marketing Workflows Campaigns Sales Pipeli…" at bounding box center [439, 196] width 878 height 392
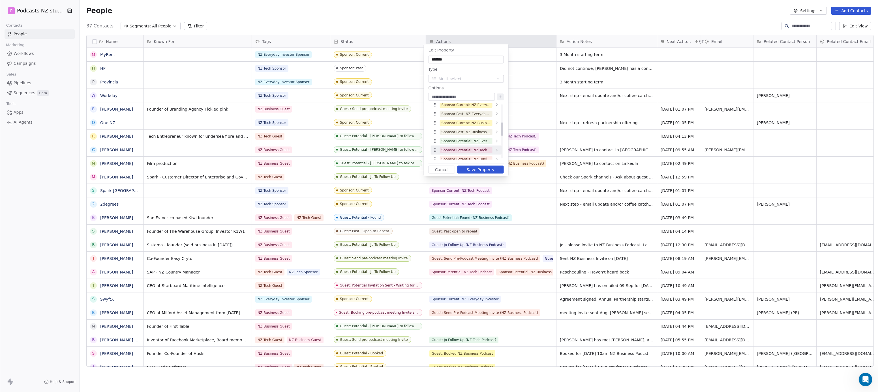
click at [493, 149] on div "Sponsor Potential: NZ Tech Podcast" at bounding box center [466, 150] width 71 height 9
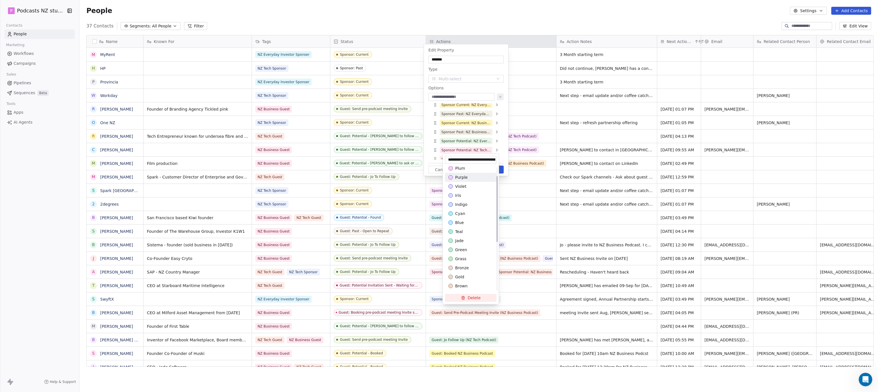
scroll to position [94, 0]
click at [468, 210] on div "green" at bounding box center [470, 212] width 45 height 6
click at [472, 219] on div "grass" at bounding box center [470, 222] width 45 height 6
click at [502, 135] on html "P Podcasts NZ studio Contacts People Marketing Workflows Campaigns Sales Pipeli…" at bounding box center [439, 196] width 878 height 392
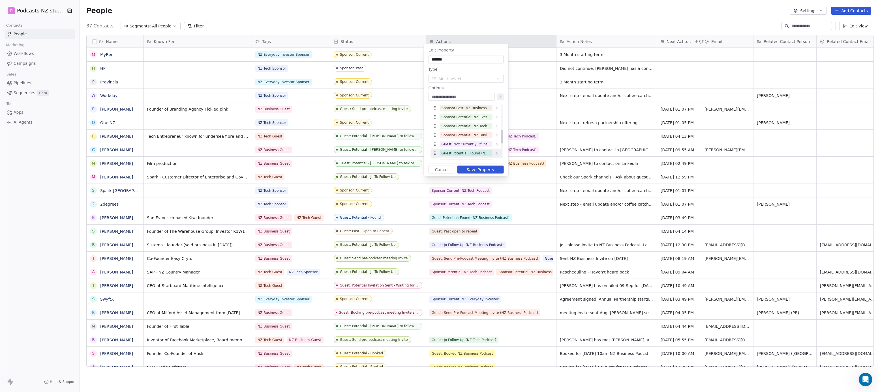
scroll to position [107, 0]
click at [498, 127] on icon at bounding box center [497, 128] width 5 height 5
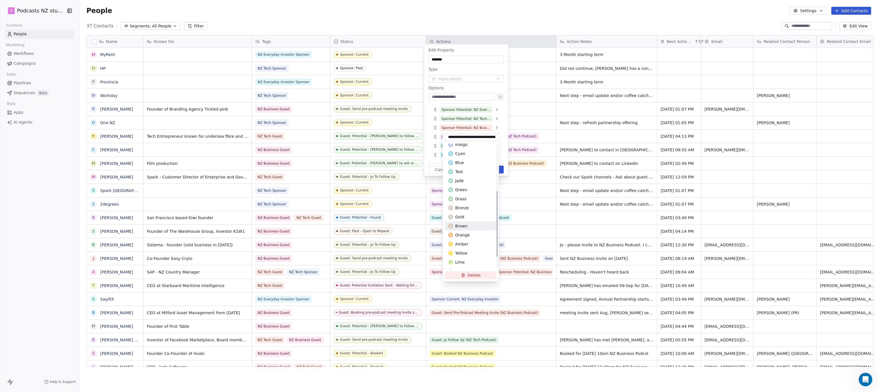
scroll to position [94, 0]
click at [474, 197] on div "grass" at bounding box center [470, 199] width 45 height 6
click at [503, 111] on html "P Podcasts NZ studio Contacts People Marketing Workflows Campaigns Sales Pipeli…" at bounding box center [439, 196] width 878 height 392
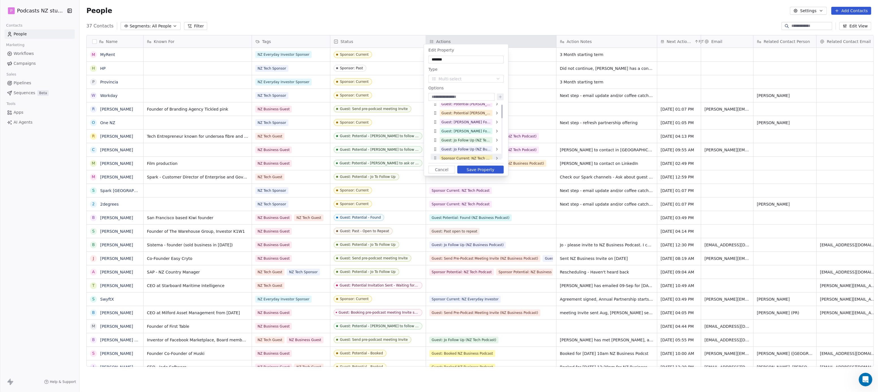
scroll to position [0, 0]
click at [487, 168] on button "Save Property" at bounding box center [480, 170] width 46 height 8
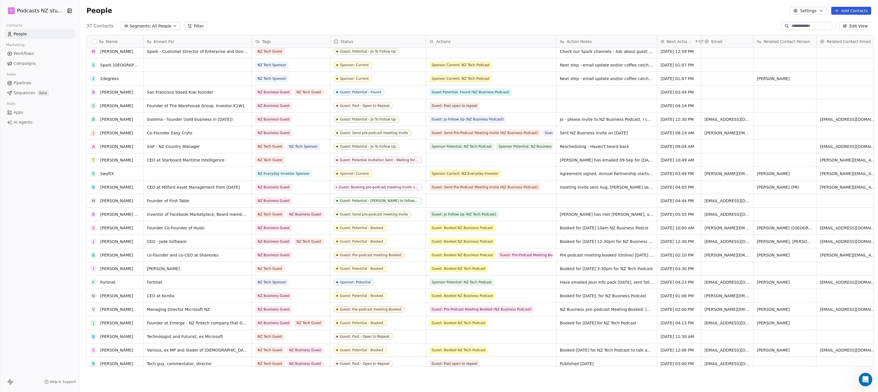
scroll to position [183, 0]
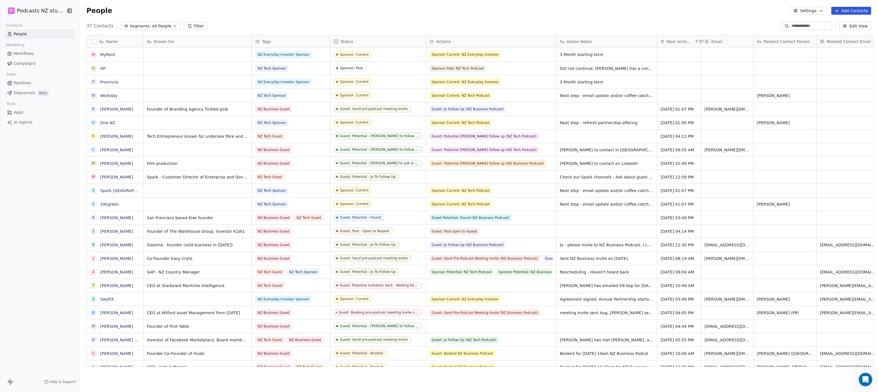
click at [491, 44] on div "Actions" at bounding box center [491, 41] width 130 height 12
click at [466, 54] on div "Edit property" at bounding box center [454, 53] width 60 height 9
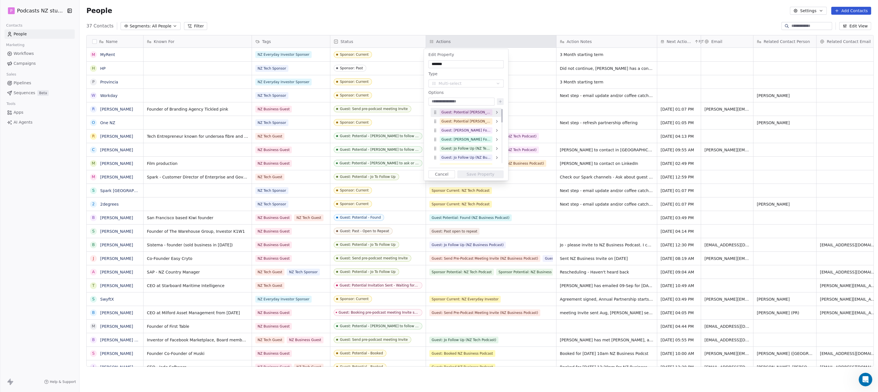
click at [492, 112] on span "Guest: Potential [PERSON_NAME] follow up (NZ Tech Podcast)" at bounding box center [466, 112] width 53 height 6
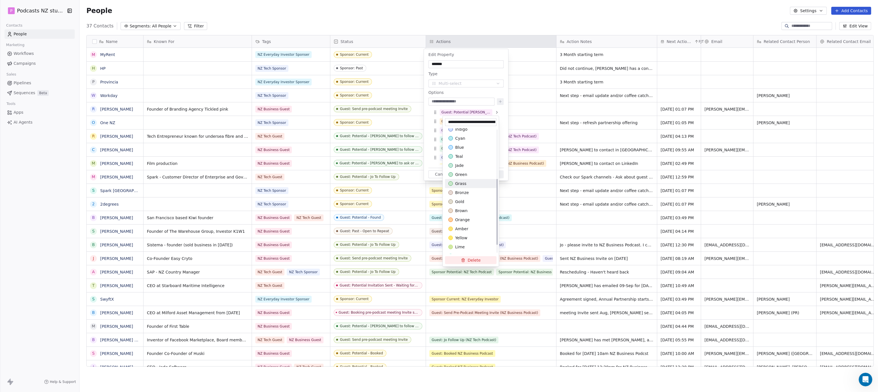
click at [468, 186] on div "grass" at bounding box center [470, 184] width 45 height 6
click at [503, 113] on html "P Podcasts NZ studio Contacts People Marketing Workflows Campaigns Sales Pipeli…" at bounding box center [439, 196] width 878 height 392
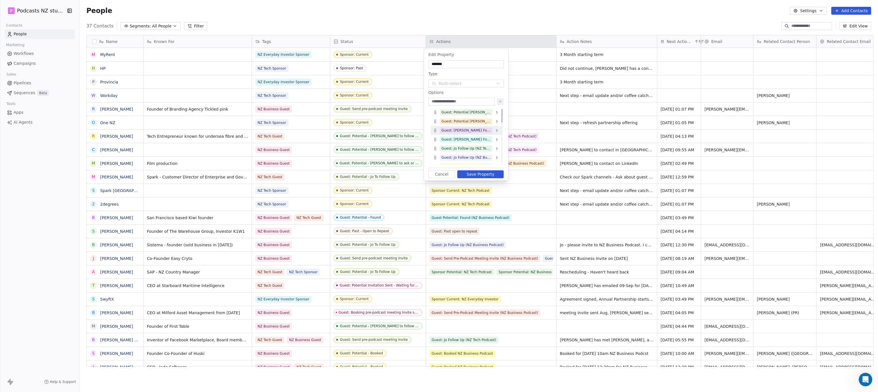
click at [493, 131] on div "Guest: [PERSON_NAME] Follow Up (NZ Tech Podcast)" at bounding box center [466, 130] width 71 height 9
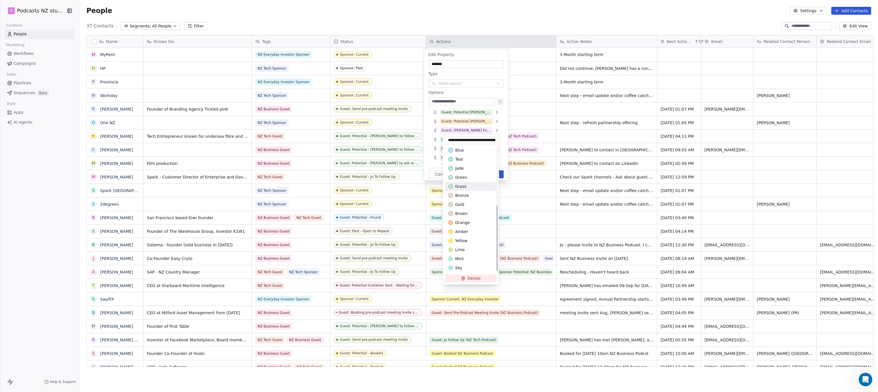
click at [471, 187] on div "grass" at bounding box center [470, 187] width 45 height 6
click at [505, 132] on html "P Podcasts NZ studio Contacts People Marketing Workflows Campaigns Sales Pipeli…" at bounding box center [439, 196] width 878 height 392
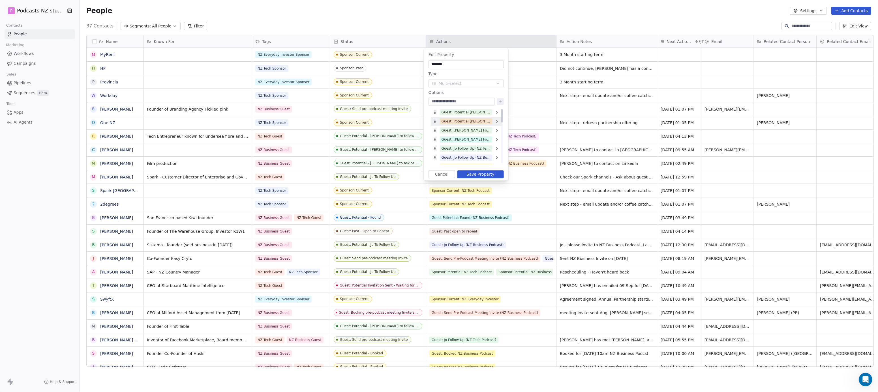
click at [495, 121] on icon at bounding box center [497, 121] width 5 height 5
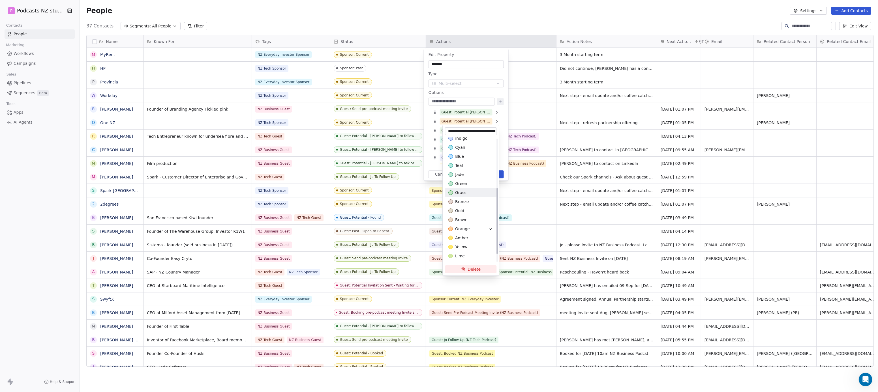
click at [483, 190] on div "grass" at bounding box center [470, 193] width 45 height 6
click at [503, 123] on html "P Podcasts NZ studio Contacts People Marketing Workflows Campaigns Sales Pipeli…" at bounding box center [439, 196] width 878 height 392
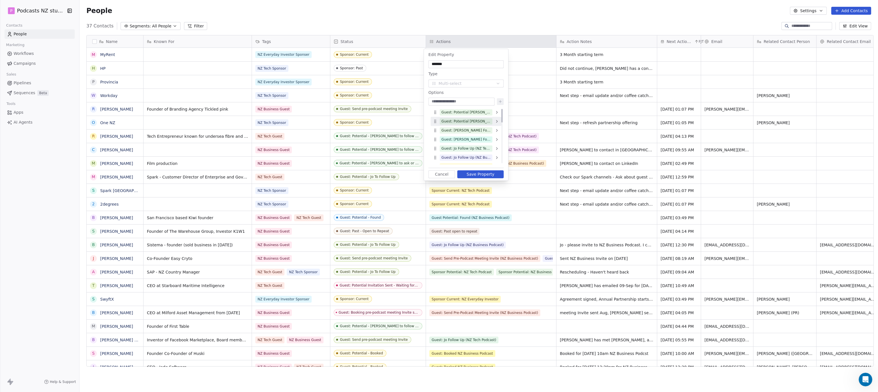
click at [497, 121] on icon at bounding box center [496, 121] width 1 height 2
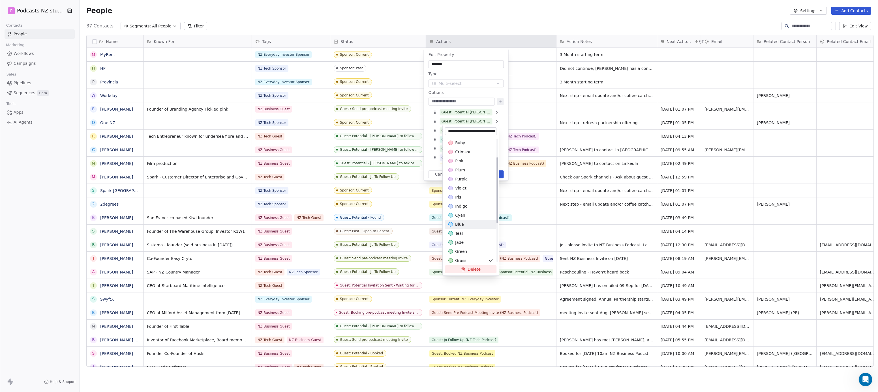
scroll to position [63, 0]
click at [474, 207] on div "jade" at bounding box center [470, 206] width 45 height 6
click at [502, 113] on html "P Podcasts NZ studio Contacts People Marketing Workflows Campaigns Sales Pipeli…" at bounding box center [439, 196] width 878 height 392
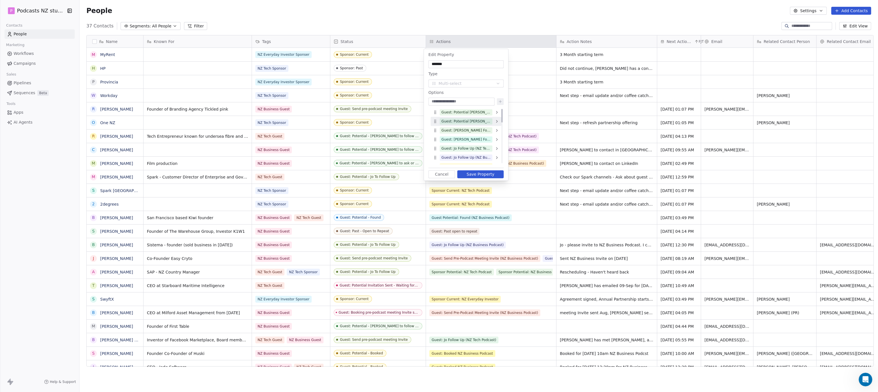
click at [496, 121] on icon at bounding box center [497, 121] width 5 height 5
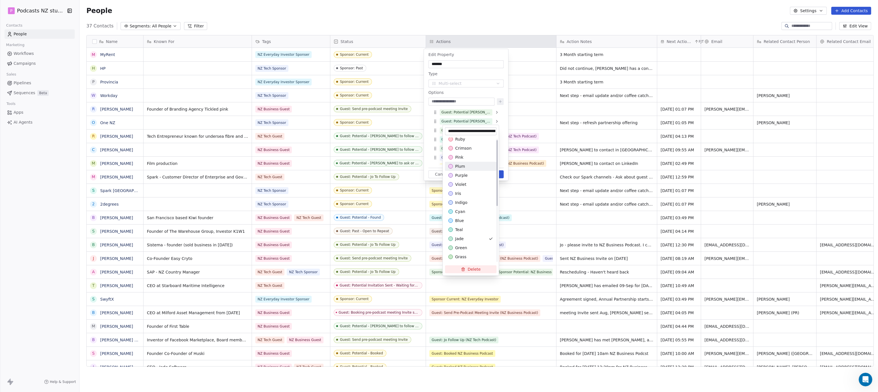
scroll to position [110, 0]
click at [471, 245] on div "mint" at bounding box center [471, 249] width 52 height 9
click at [502, 116] on html "P Podcasts NZ studio Contacts People Marketing Workflows Campaigns Sales Pipeli…" at bounding box center [439, 196] width 878 height 392
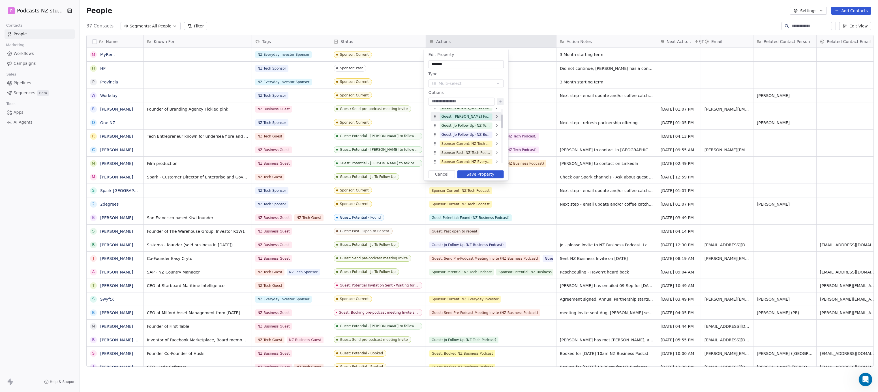
scroll to position [31, 0]
click at [495, 126] on icon at bounding box center [497, 126] width 5 height 5
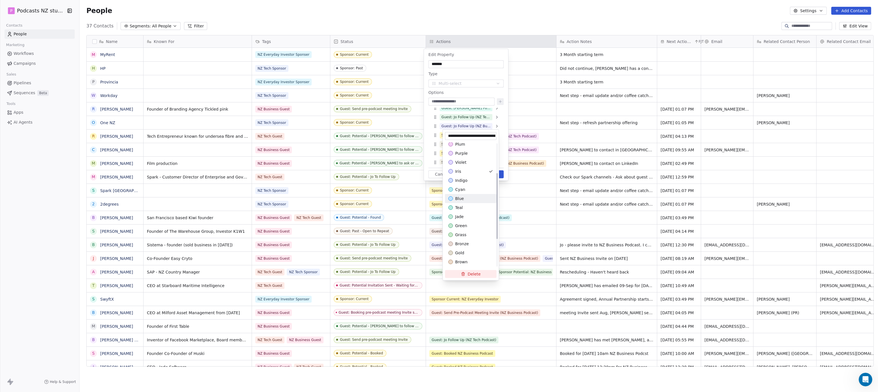
scroll to position [110, 0]
click at [460, 254] on span "mint" at bounding box center [459, 255] width 8 height 6
click at [504, 121] on html "P Podcasts NZ studio Contacts People Marketing Workflows Campaigns Sales Pipeli…" at bounding box center [439, 196] width 878 height 392
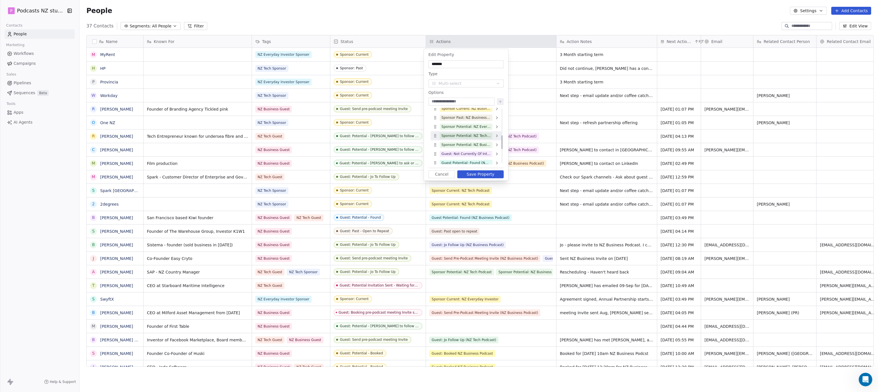
scroll to position [126, 0]
click at [495, 123] on icon at bounding box center [497, 122] width 5 height 5
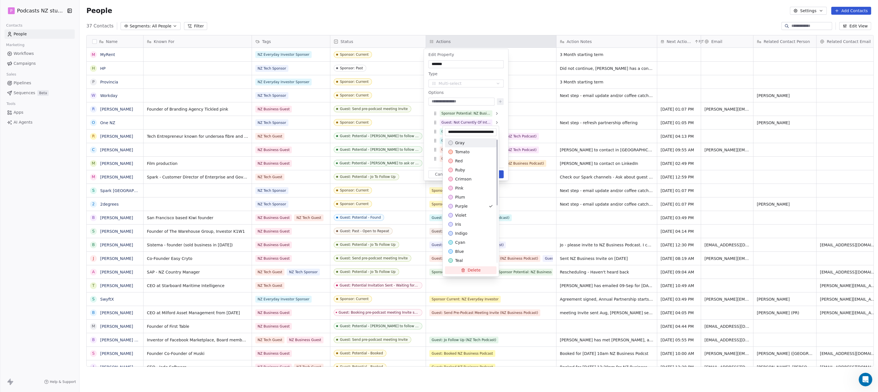
click at [479, 141] on div "gray" at bounding box center [470, 143] width 45 height 6
click at [500, 119] on html "P Podcasts NZ studio Contacts People Marketing Workflows Campaigns Sales Pipeli…" at bounding box center [439, 196] width 878 height 392
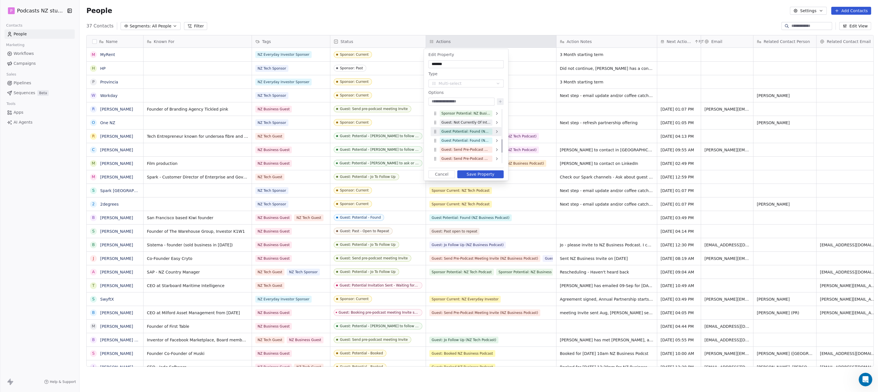
click at [495, 131] on icon at bounding box center [497, 131] width 5 height 5
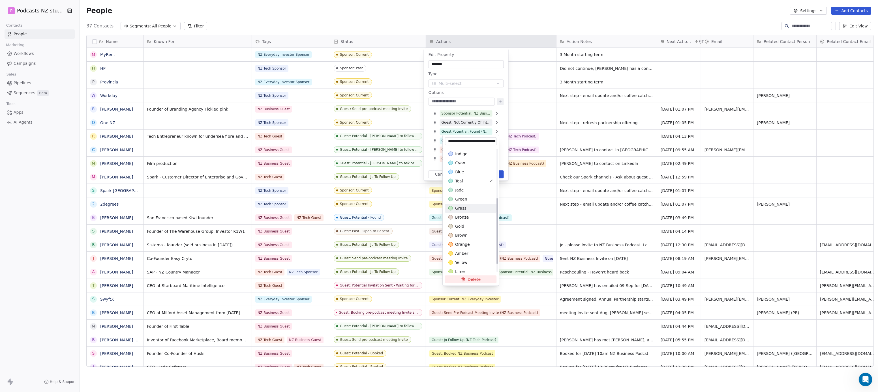
scroll to position [94, 0]
click at [474, 201] on div "grass" at bounding box center [470, 203] width 45 height 6
click at [501, 134] on html "P Podcasts NZ studio Contacts People Marketing Workflows Campaigns Sales Pipeli…" at bounding box center [439, 196] width 878 height 392
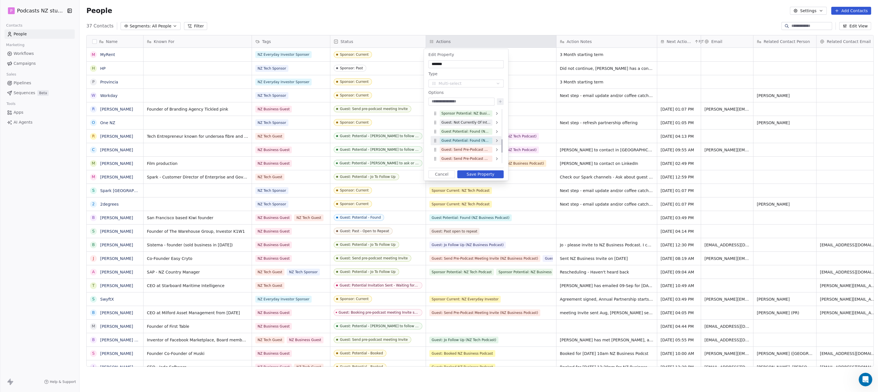
click at [495, 139] on icon at bounding box center [497, 140] width 5 height 5
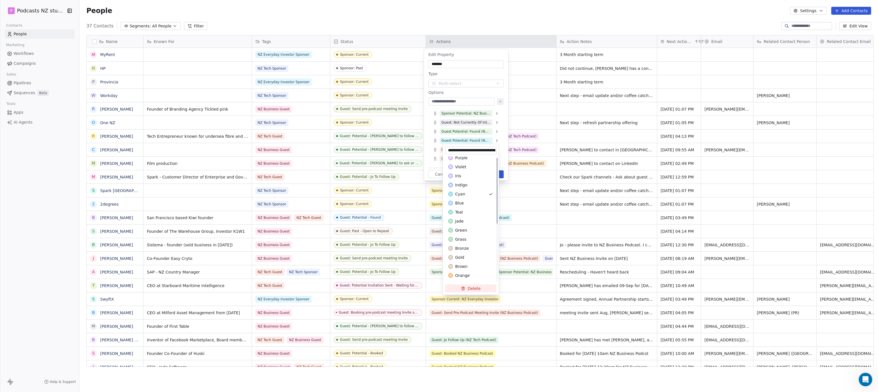
scroll to position [110, 0]
click at [468, 267] on div "mint" at bounding box center [470, 269] width 45 height 6
click at [502, 125] on html "P Podcasts NZ studio Contacts People Marketing Workflows Campaigns Sales Pipeli…" at bounding box center [439, 196] width 878 height 392
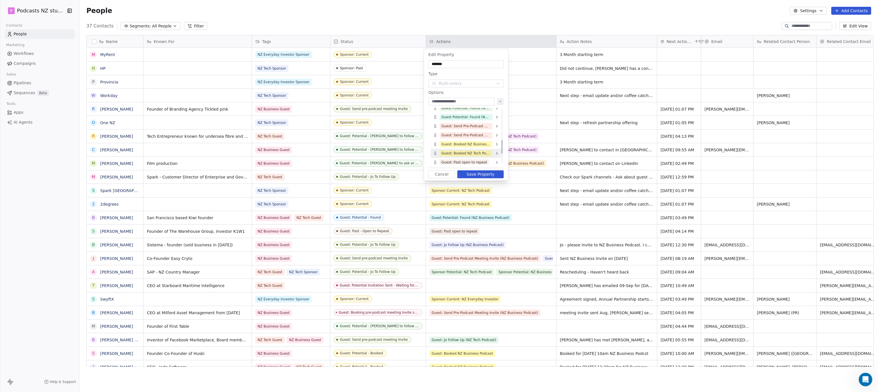
scroll to position [170, 0]
click at [495, 142] on icon at bounding box center [497, 142] width 5 height 5
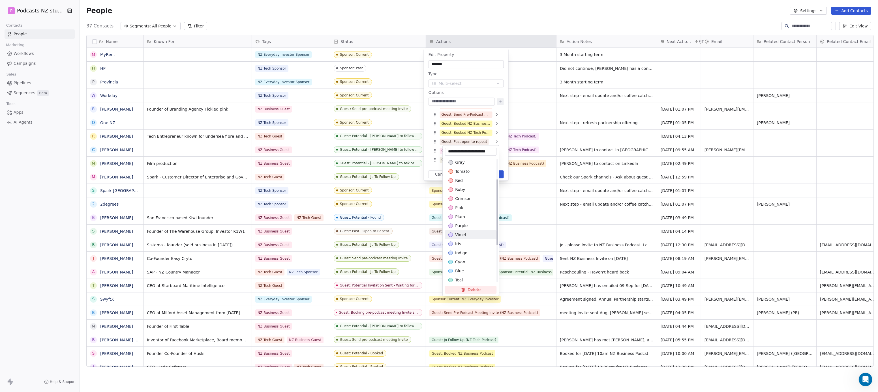
scroll to position [110, 0]
click at [471, 203] on div "bronze" at bounding box center [471, 206] width 52 height 9
click at [476, 205] on div "bronze" at bounding box center [470, 207] width 45 height 6
click at [506, 134] on html "P Podcasts NZ studio Contacts People Marketing Workflows Campaigns Sales Pipeli…" at bounding box center [439, 196] width 878 height 392
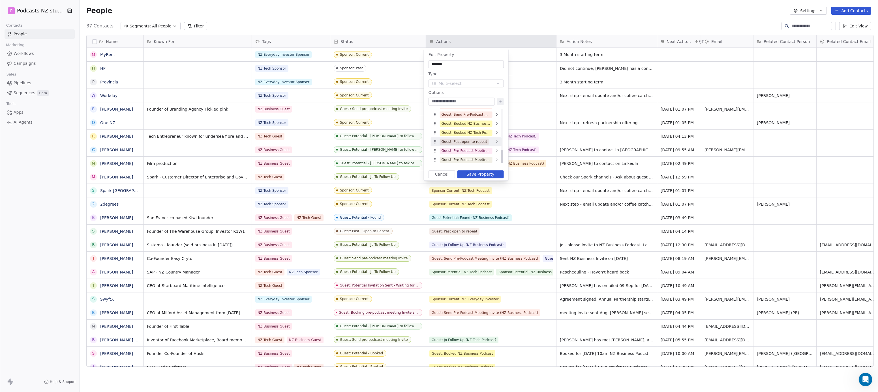
click at [499, 140] on div "Guest: Past open to repeat" at bounding box center [466, 141] width 71 height 9
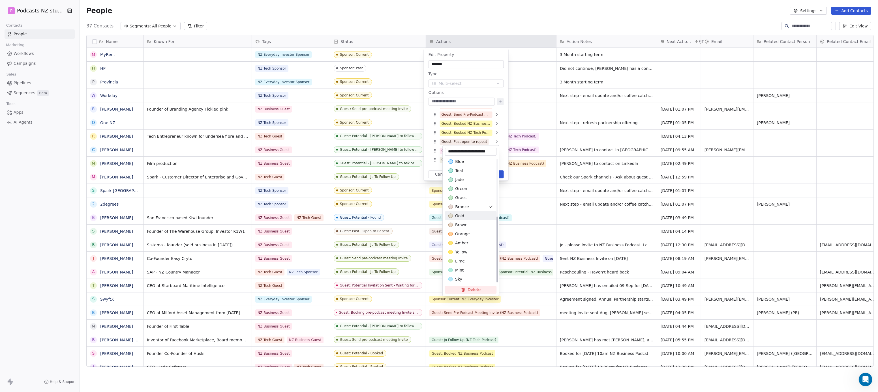
click at [473, 216] on div "gold" at bounding box center [470, 216] width 45 height 6
click at [465, 225] on span "brown" at bounding box center [461, 225] width 12 height 6
click at [501, 139] on html "P Podcasts NZ studio Contacts People Marketing Workflows Campaigns Sales Pipeli…" at bounding box center [439, 196] width 878 height 392
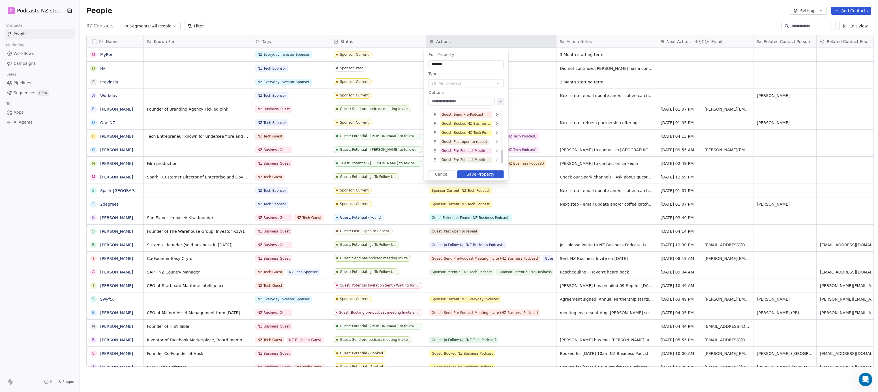
click at [496, 115] on icon at bounding box center [497, 114] width 5 height 5
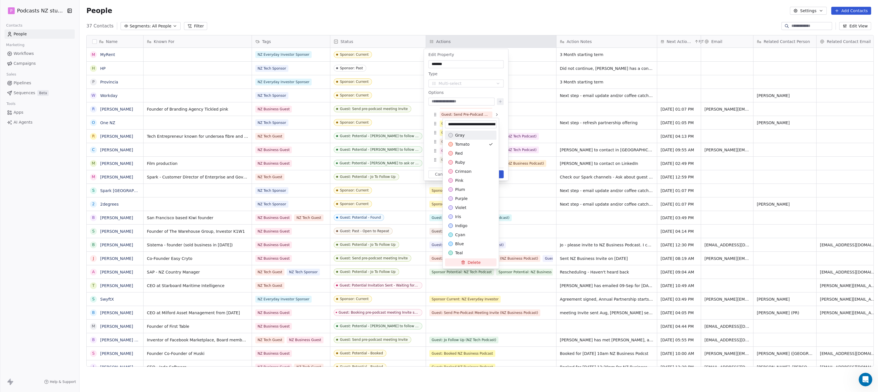
click at [496, 115] on html "P Podcasts NZ studio Contacts People Marketing Workflows Campaigns Sales Pipeli…" at bounding box center [439, 196] width 878 height 392
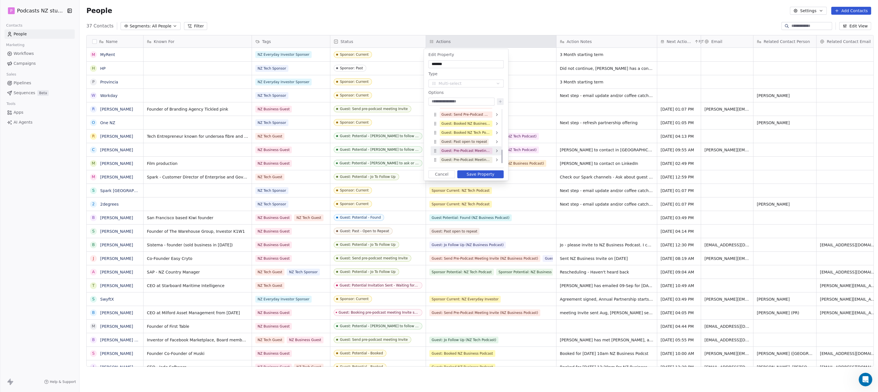
click at [497, 151] on icon at bounding box center [497, 151] width 5 height 5
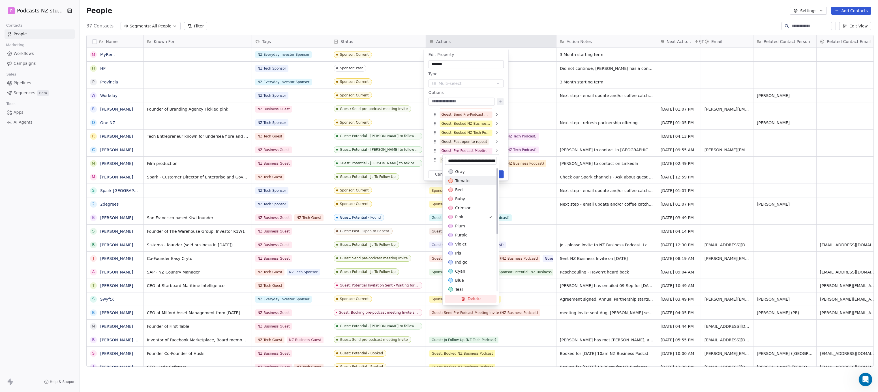
click at [472, 181] on div "tomato" at bounding box center [470, 181] width 45 height 6
click at [500, 145] on html "P Podcasts NZ studio Contacts People Marketing Workflows Campaigns Sales Pipeli…" at bounding box center [439, 196] width 878 height 392
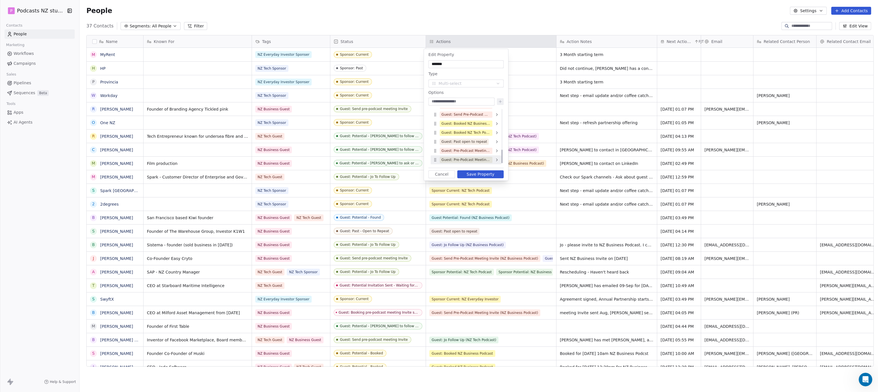
click at [495, 159] on icon at bounding box center [497, 160] width 5 height 5
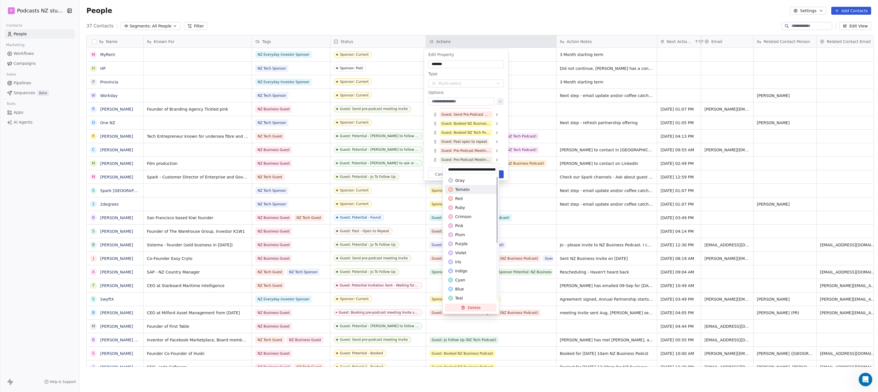
click at [473, 187] on div "tomato" at bounding box center [470, 190] width 45 height 6
click at [497, 144] on html "P Podcasts NZ studio Contacts People Marketing Workflows Campaigns Sales Pipeli…" at bounding box center [439, 196] width 878 height 392
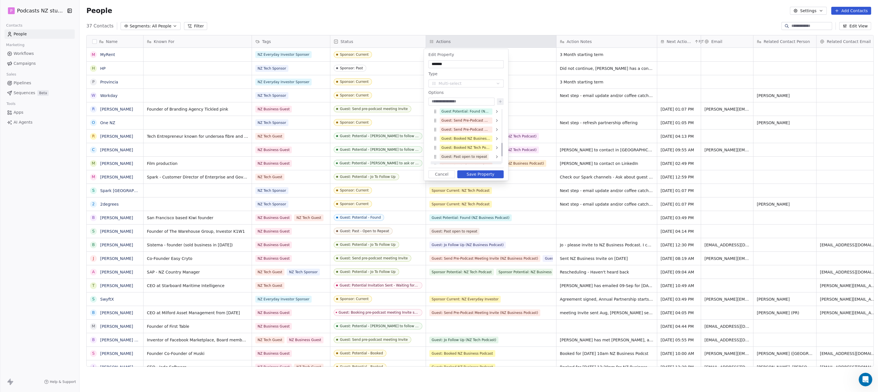
scroll to position [170, 0]
click at [495, 151] on icon at bounding box center [497, 151] width 5 height 5
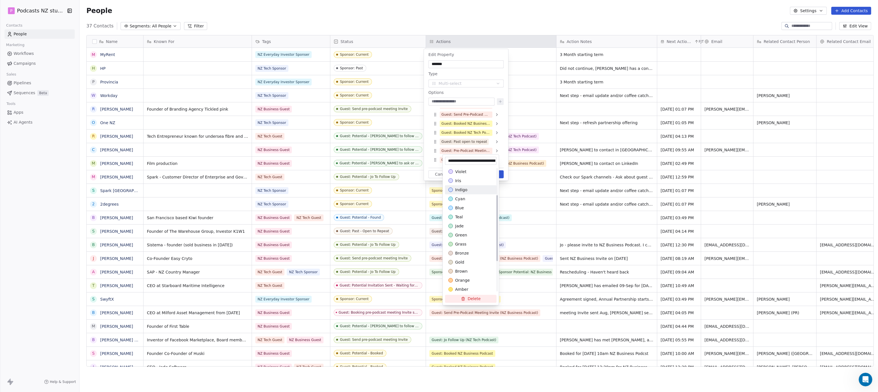
scroll to position [110, 0]
click at [477, 243] on div "orange" at bounding box center [470, 244] width 45 height 6
click at [500, 151] on html "P Podcasts NZ studio Contacts People Marketing Workflows Campaigns Sales Pipeli…" at bounding box center [439, 196] width 878 height 392
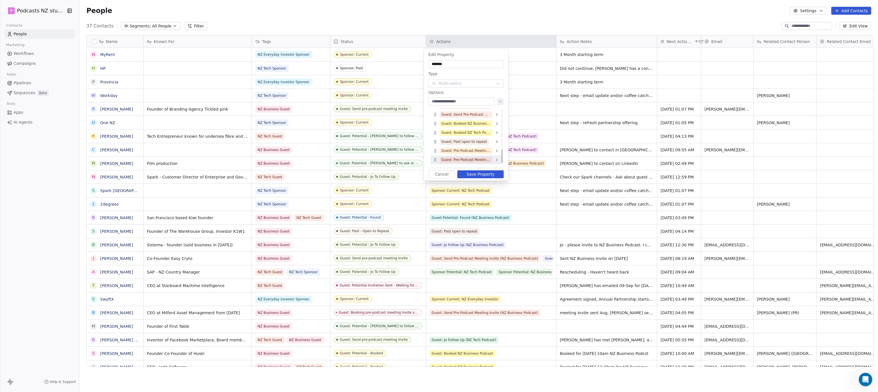
click at [495, 158] on icon at bounding box center [497, 160] width 5 height 5
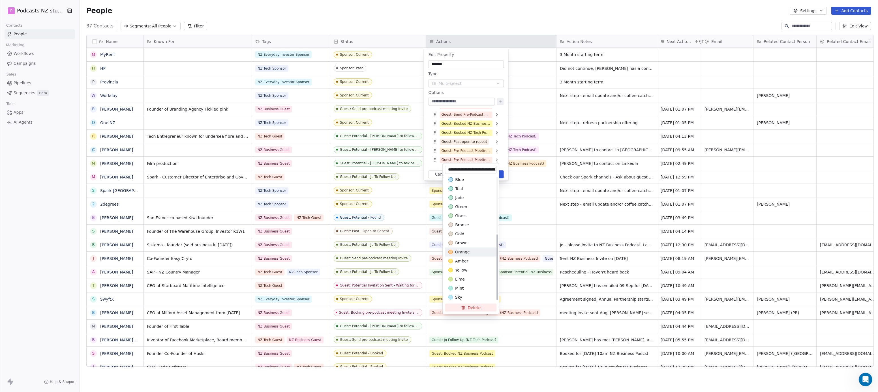
click at [471, 250] on div "orange" at bounding box center [470, 252] width 45 height 6
click at [502, 160] on html "P Podcasts NZ studio Contacts People Marketing Workflows Campaigns Sales Pipeli…" at bounding box center [439, 196] width 878 height 392
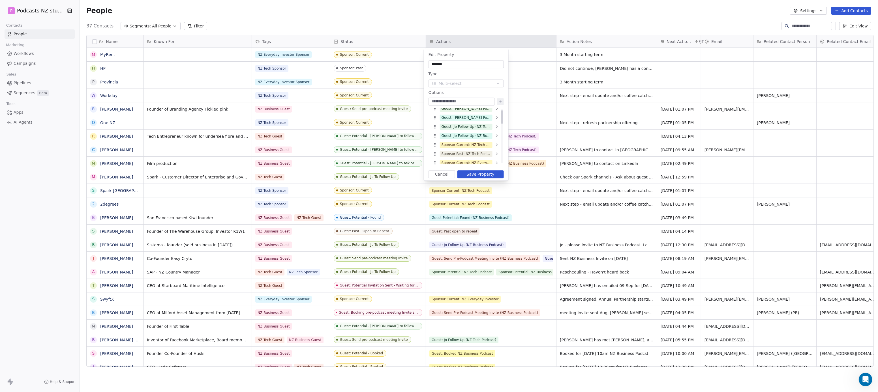
scroll to position [0, 0]
click at [486, 173] on button "Save Property" at bounding box center [480, 174] width 46 height 8
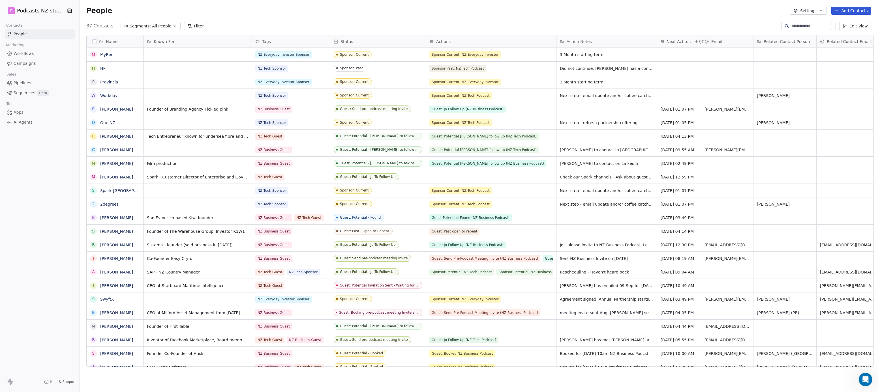
click at [678, 41] on span "Next Action Due" at bounding box center [680, 42] width 26 height 6
click at [682, 72] on span "Sort Descending" at bounding box center [681, 72] width 33 height 6
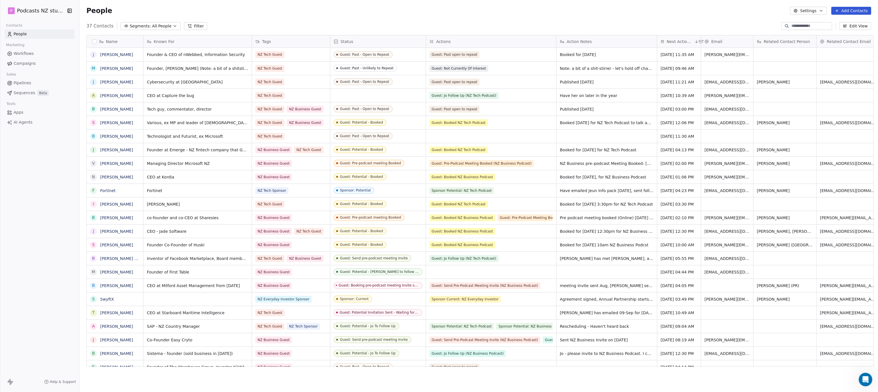
scroll to position [340, 796]
click at [688, 41] on span "Next Action Due" at bounding box center [680, 42] width 26 height 6
click at [687, 63] on span "Sort Ascending" at bounding box center [680, 63] width 30 height 6
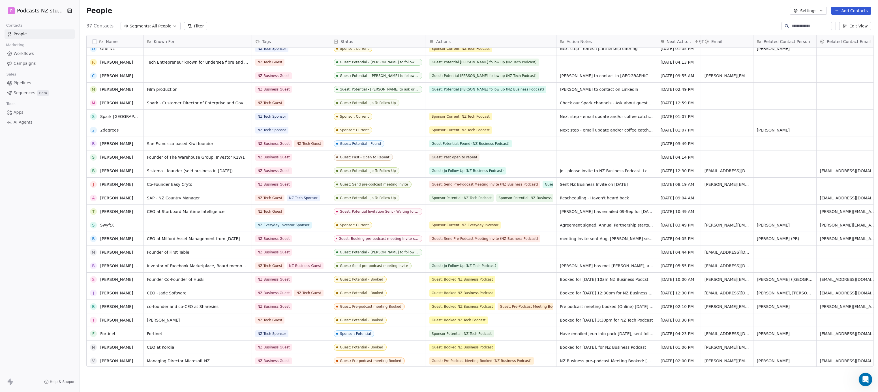
scroll to position [57, 0]
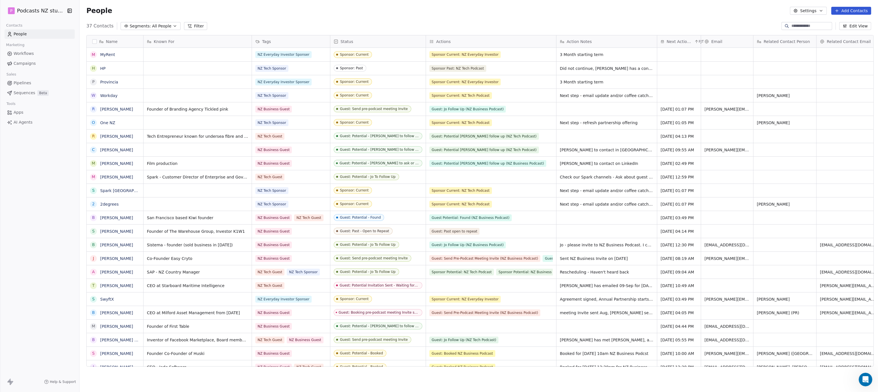
click at [449, 39] on div "Actions" at bounding box center [490, 42] width 122 height 6
click at [448, 54] on span "Edit property" at bounding box center [447, 54] width 26 height 6
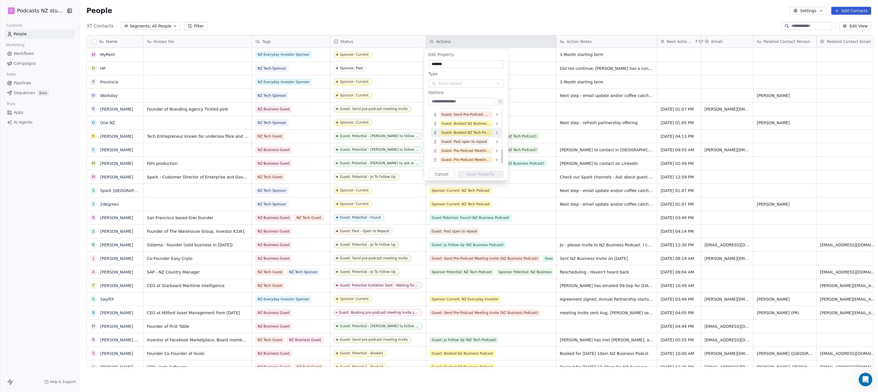
click at [497, 133] on icon at bounding box center [497, 132] width 5 height 5
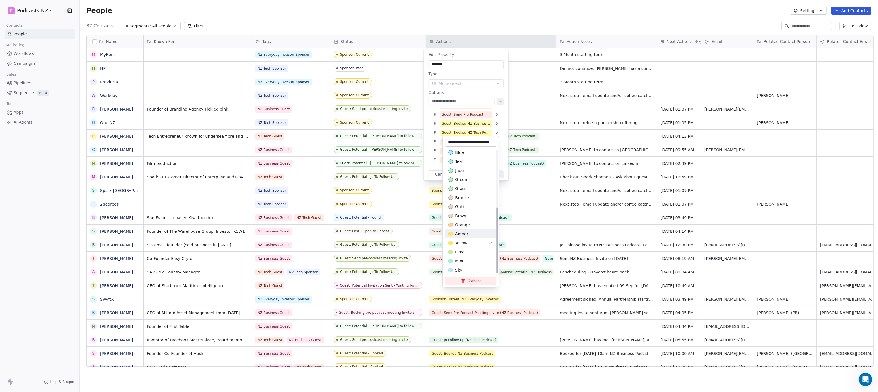
click at [473, 234] on div "amber" at bounding box center [470, 234] width 45 height 6
click at [497, 122] on html "P Podcasts NZ studio Contacts People Marketing Workflows Campaigns Sales Pipeli…" at bounding box center [439, 196] width 878 height 392
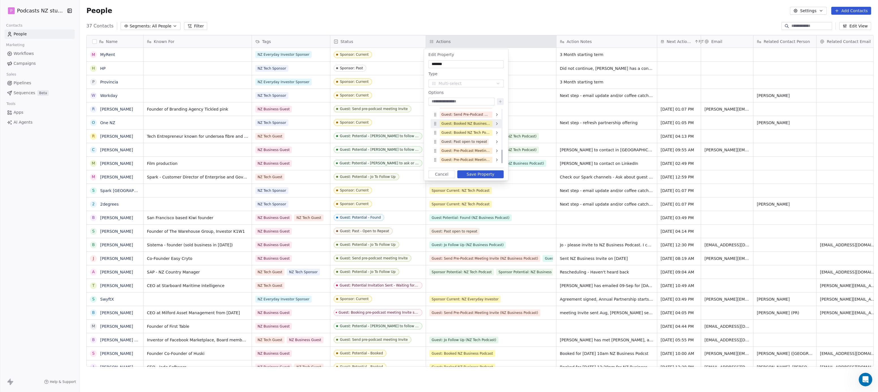
click at [497, 123] on icon at bounding box center [496, 124] width 1 height 2
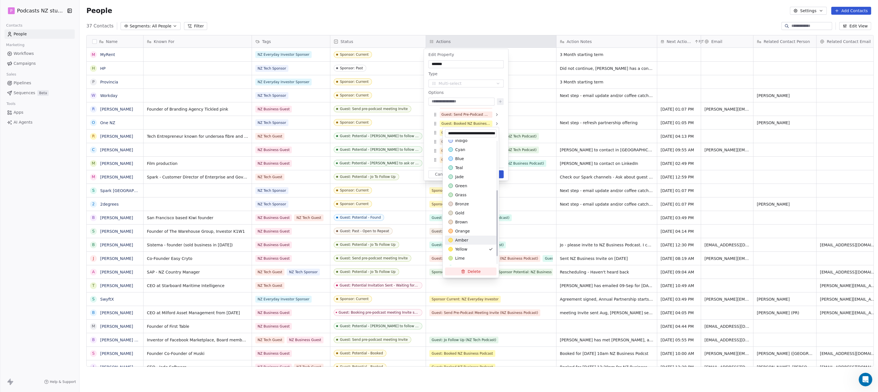
click at [476, 240] on div "amber" at bounding box center [470, 240] width 45 height 6
click at [502, 125] on html "P Podcasts NZ studio Contacts People Marketing Workflows Campaigns Sales Pipeli…" at bounding box center [439, 196] width 878 height 392
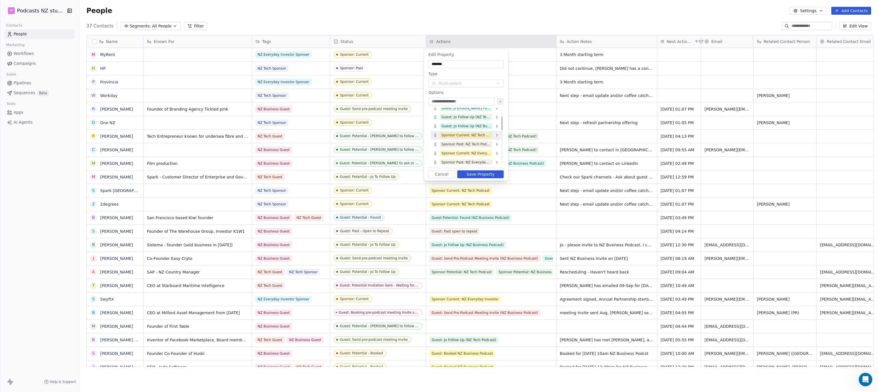
click at [497, 133] on icon at bounding box center [497, 135] width 5 height 5
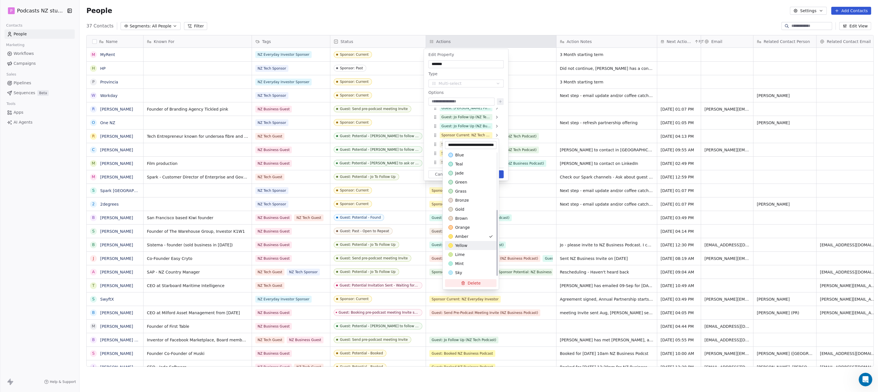
click at [472, 245] on div "yellow" at bounding box center [470, 246] width 45 height 6
click at [503, 120] on html "P Podcasts NZ studio Contacts People Marketing Workflows Campaigns Sales Pipeli…" at bounding box center [439, 196] width 878 height 392
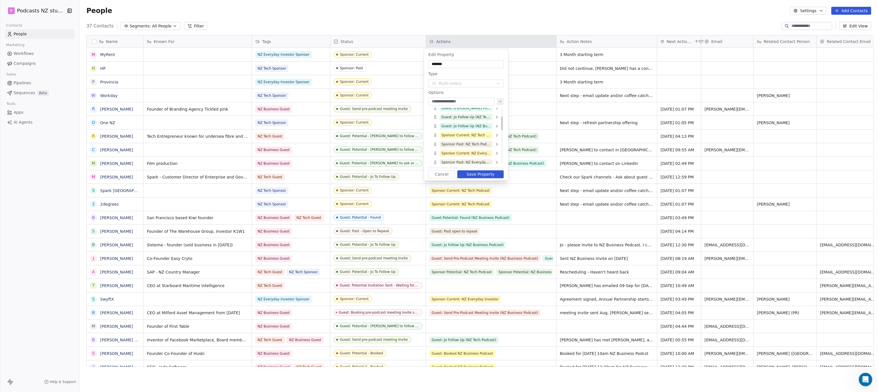
click at [498, 151] on icon at bounding box center [497, 153] width 5 height 5
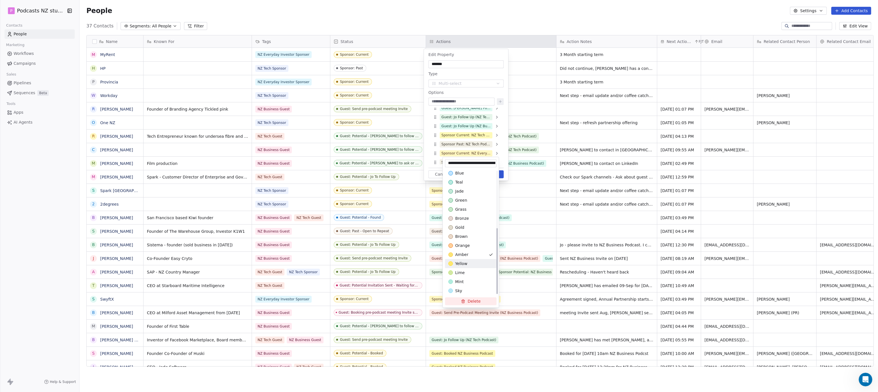
click at [476, 262] on div "yellow" at bounding box center [470, 264] width 45 height 6
click at [501, 138] on html "P Podcasts NZ studio Contacts People Marketing Workflows Campaigns Sales Pipeli…" at bounding box center [439, 196] width 878 height 392
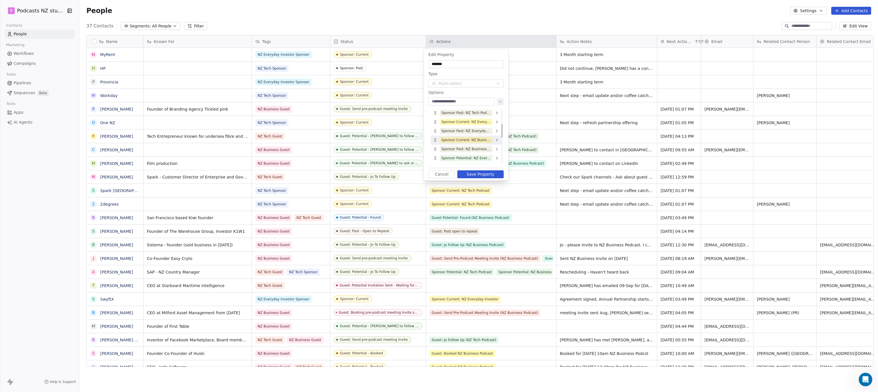
click at [498, 139] on icon at bounding box center [497, 140] width 5 height 5
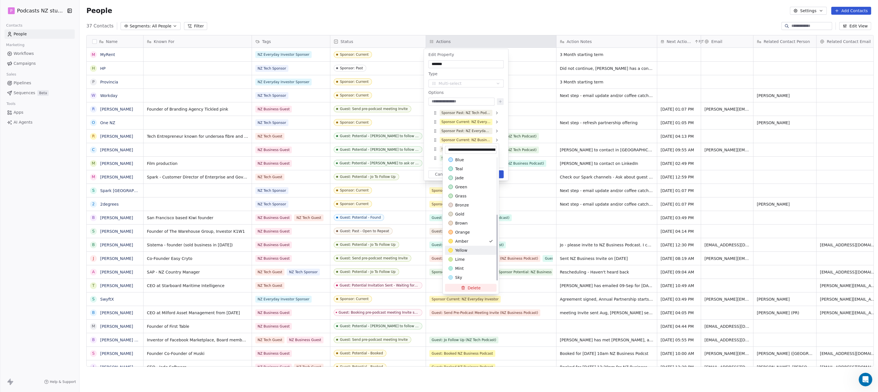
click at [466, 250] on span "yellow" at bounding box center [461, 251] width 12 height 6
click at [507, 111] on html "P Podcasts NZ studio Contacts People Marketing Workflows Campaigns Sales Pipeli…" at bounding box center [439, 196] width 878 height 392
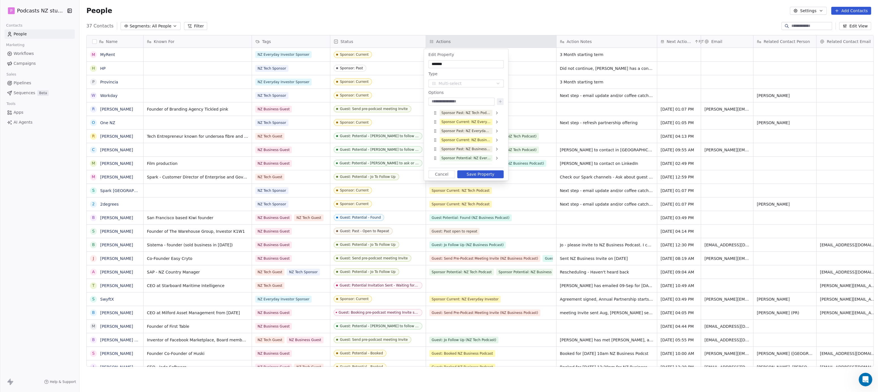
click at [492, 173] on button "Save Property" at bounding box center [480, 174] width 46 height 8
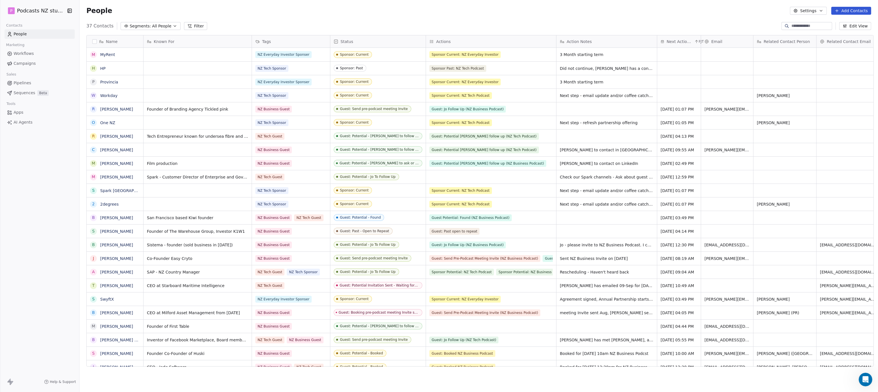
click at [173, 25] on icon "button" at bounding box center [175, 26] width 5 height 5
click at [168, 59] on span "Guests: Potential - NZ Business Podcast" at bounding box center [149, 59] width 55 height 6
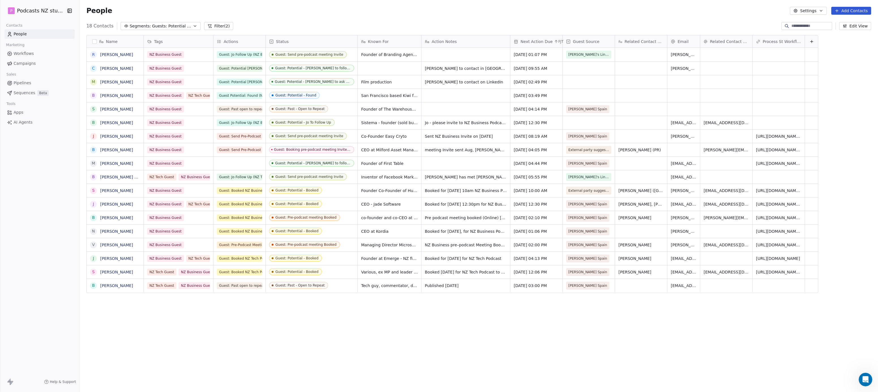
click at [307, 39] on div "Status" at bounding box center [311, 42] width 84 height 6
click at [274, 61] on span "Hide" at bounding box center [278, 63] width 9 height 6
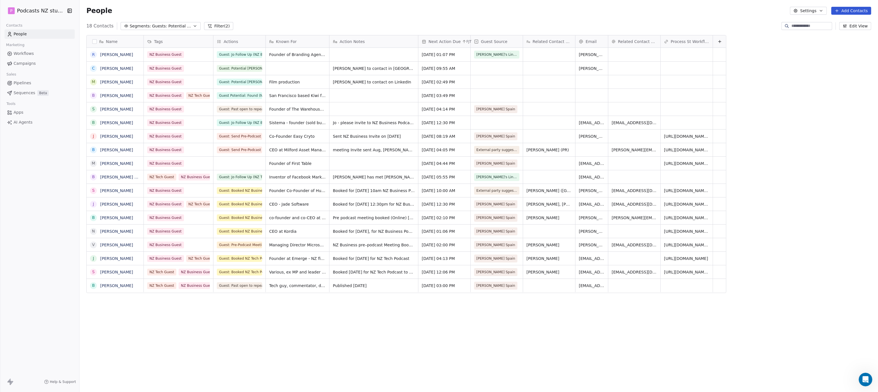
click at [337, 332] on div "Name R [PERSON_NAME] C [PERSON_NAME] M [PERSON_NAME] B [PERSON_NAME] S [PERSON_…" at bounding box center [479, 203] width 798 height 345
drag, startPoint x: 234, startPoint y: 40, endPoint x: 309, endPoint y: 40, distance: 75.3
click at [309, 40] on div "Name R [PERSON_NAME] C [PERSON_NAME] M [PERSON_NAME] B [PERSON_NAME] S [PERSON_…" at bounding box center [406, 164] width 639 height 258
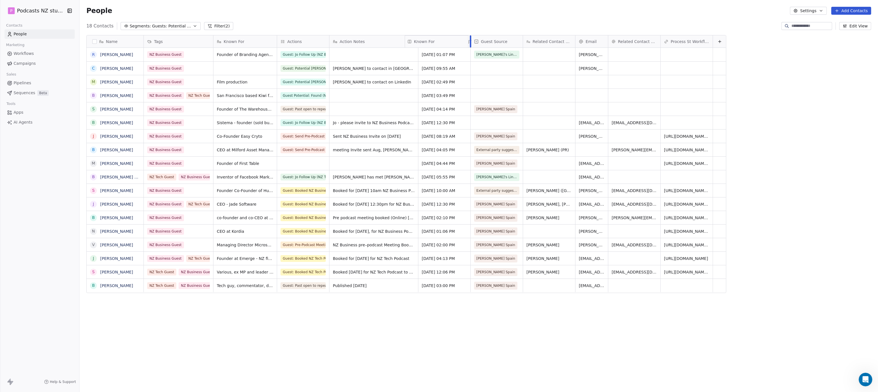
drag, startPoint x: 240, startPoint y: 41, endPoint x: 460, endPoint y: 43, distance: 220.2
click at [460, 43] on div "Name R [PERSON_NAME] C [PERSON_NAME] M [PERSON_NAME] B [PERSON_NAME] S [PERSON_…" at bounding box center [406, 164] width 639 height 258
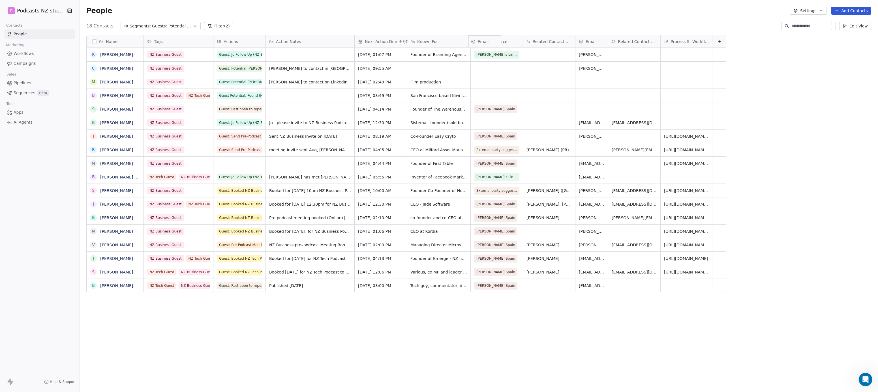
drag, startPoint x: 592, startPoint y: 38, endPoint x: 479, endPoint y: 46, distance: 113.7
click at [479, 46] on div "Name R [PERSON_NAME] C [PERSON_NAME] M [PERSON_NAME] B [PERSON_NAME] S [PERSON_…" at bounding box center [406, 164] width 639 height 258
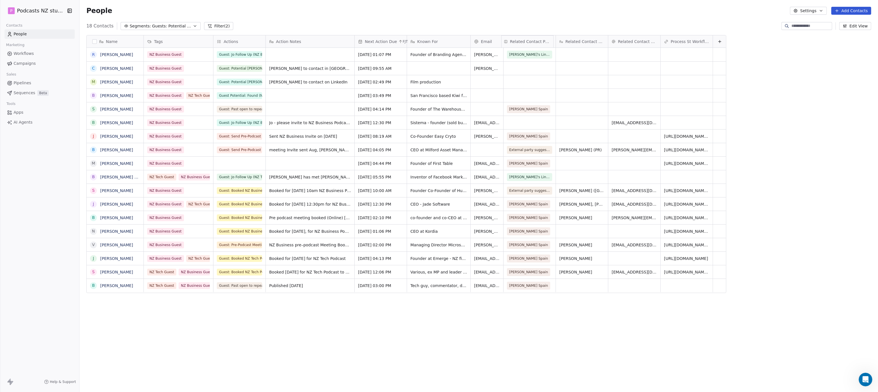
drag, startPoint x: 577, startPoint y: 42, endPoint x: 530, endPoint y: 44, distance: 46.4
click at [530, 44] on div "Name R [PERSON_NAME] C [PERSON_NAME] M [PERSON_NAME] B [PERSON_NAME] S [PERSON_…" at bounding box center [406, 164] width 639 height 258
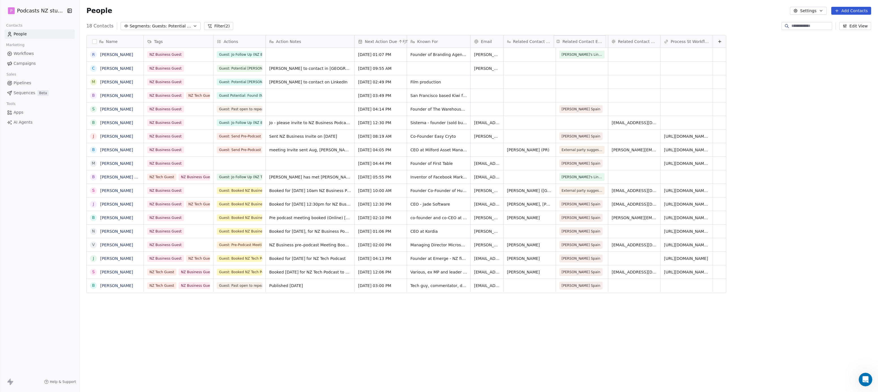
drag, startPoint x: 628, startPoint y: 39, endPoint x: 568, endPoint y: 46, distance: 59.9
click at [568, 46] on div "Name R [PERSON_NAME] C [PERSON_NAME] M [PERSON_NAME] B [PERSON_NAME] S [PERSON_…" at bounding box center [406, 164] width 639 height 258
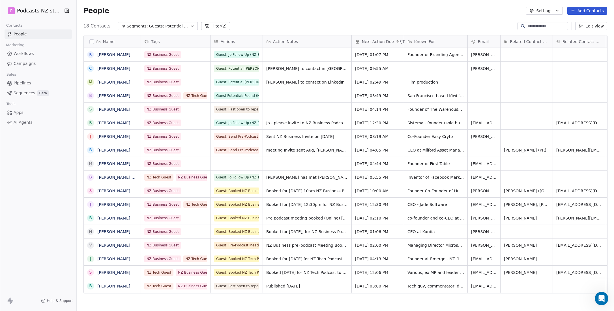
scroll to position [5, 0]
click at [190, 26] on icon "button" at bounding box center [192, 26] width 5 height 5
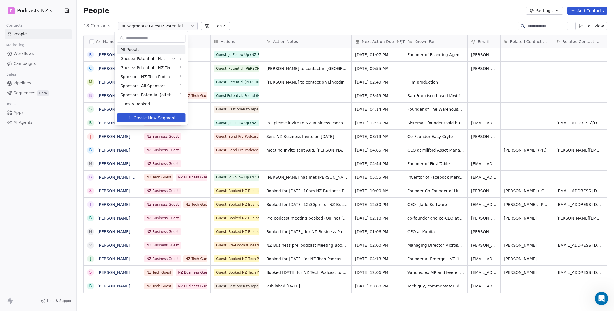
click at [145, 48] on div "All People" at bounding box center [151, 49] width 68 height 9
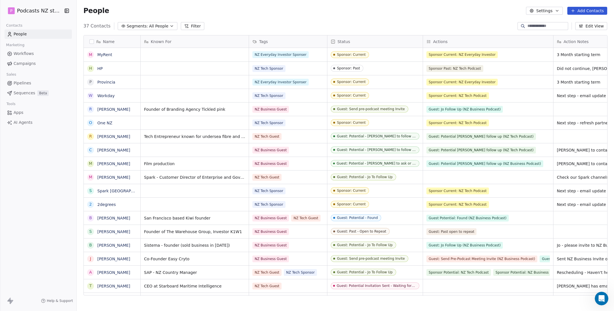
scroll to position [269, 533]
click at [375, 43] on div "Status" at bounding box center [374, 42] width 87 height 6
click at [361, 63] on div "Hide" at bounding box center [357, 62] width 60 height 9
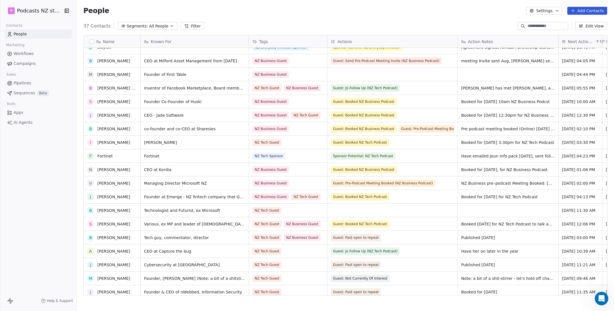
scroll to position [255, 0]
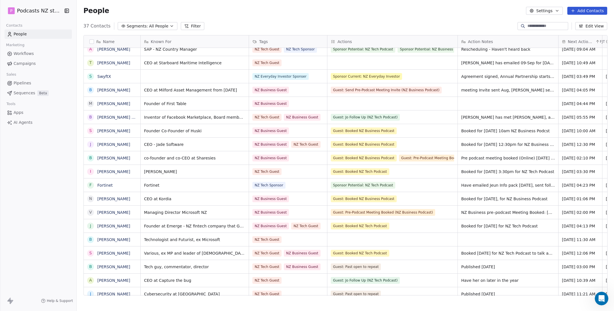
click at [551, 12] on button "Settings" at bounding box center [544, 11] width 37 height 8
click at [550, 29] on div "Tags" at bounding box center [543, 31] width 22 height 9
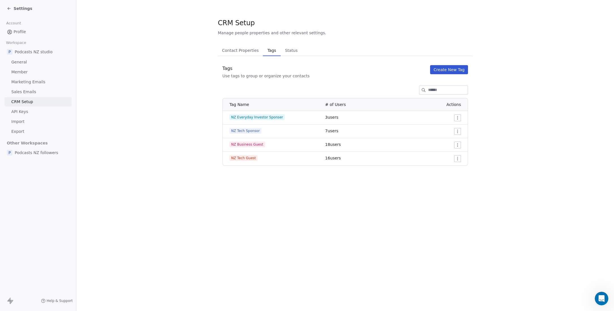
click at [457, 160] on html "Settings Account Profile Workspace P Podcasts NZ studio General Member Marketin…" at bounding box center [307, 155] width 614 height 311
click at [449, 170] on span "Edit" at bounding box center [448, 170] width 8 height 6
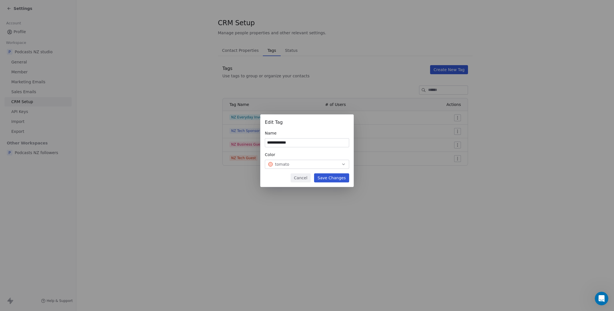
click at [344, 164] on icon "button" at bounding box center [343, 164] width 5 height 5
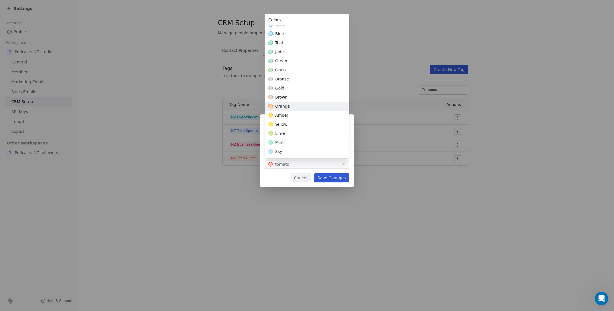
click at [319, 106] on div "orange" at bounding box center [307, 106] width 84 height 9
click at [336, 177] on div "**********" at bounding box center [307, 155] width 614 height 100
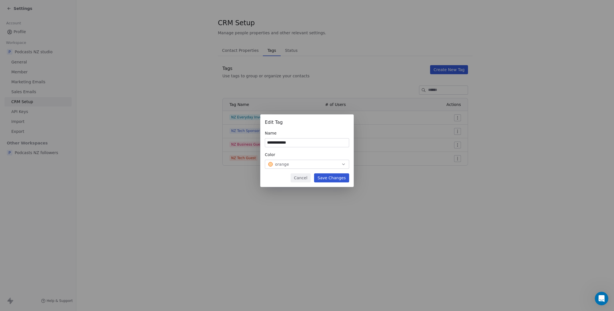
click at [337, 177] on button "Save Changes" at bounding box center [331, 177] width 35 height 9
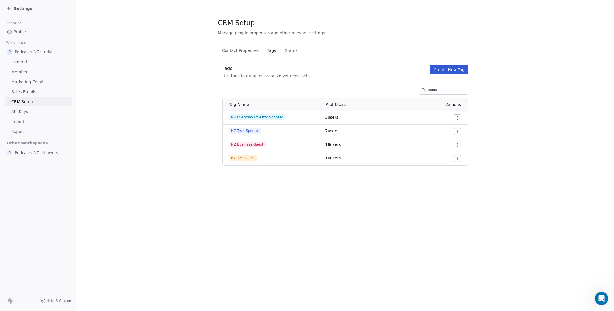
click at [24, 7] on span "Settings" at bounding box center [23, 9] width 19 height 6
